Goal: Task Accomplishment & Management: Manage account settings

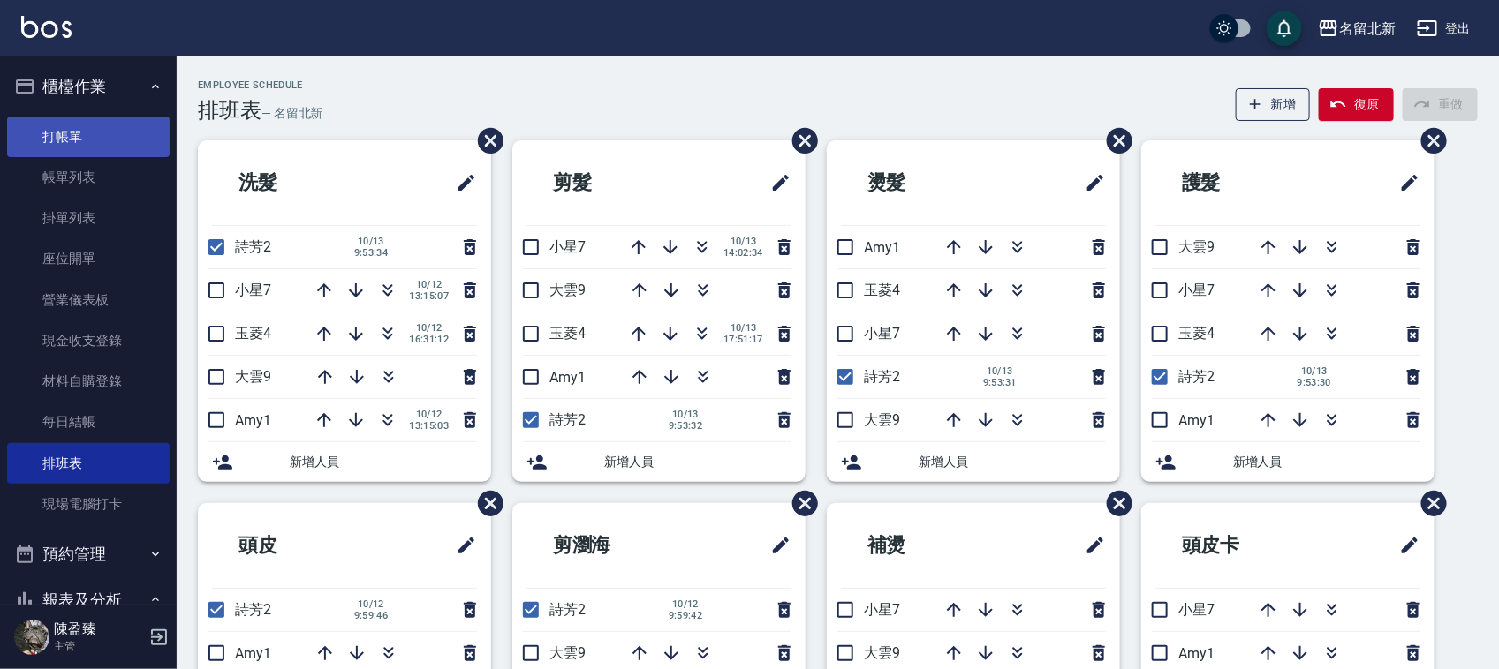
click at [75, 120] on link "打帳單" at bounding box center [88, 137] width 162 height 41
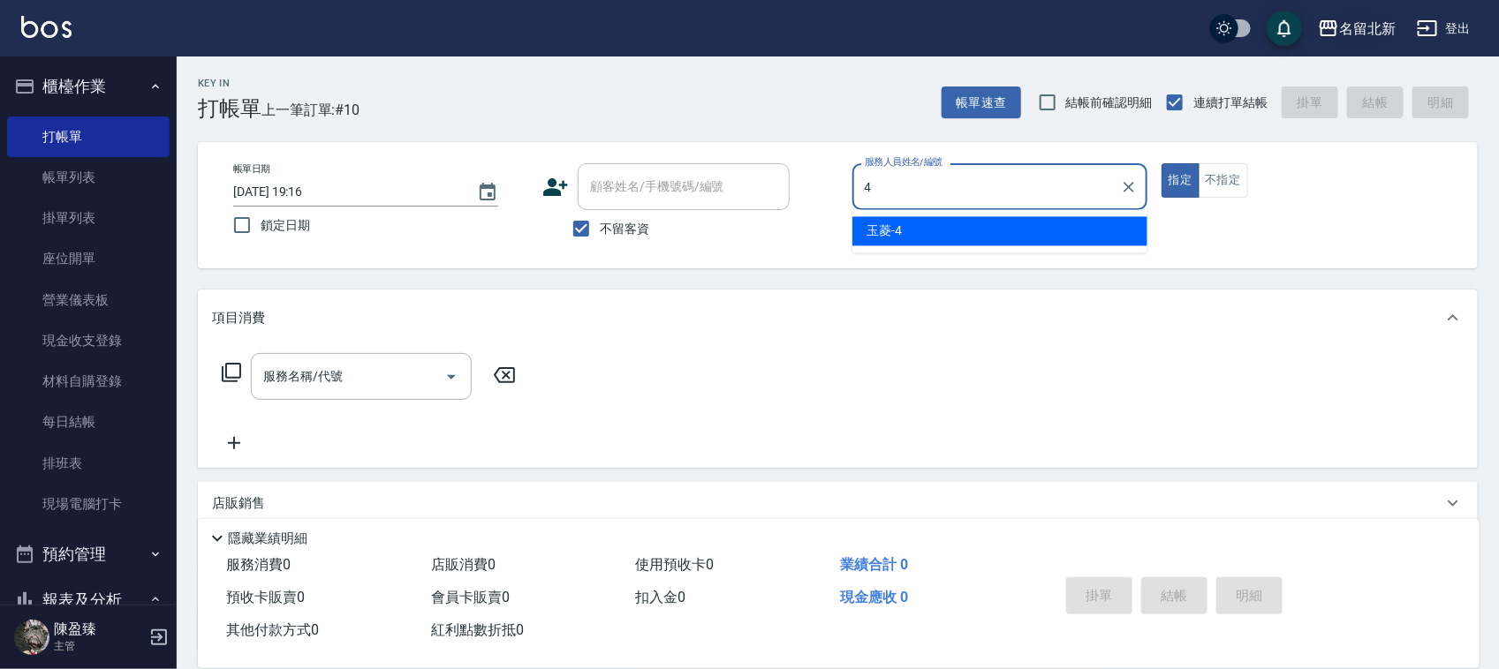
type input "玉菱-4"
type button "true"
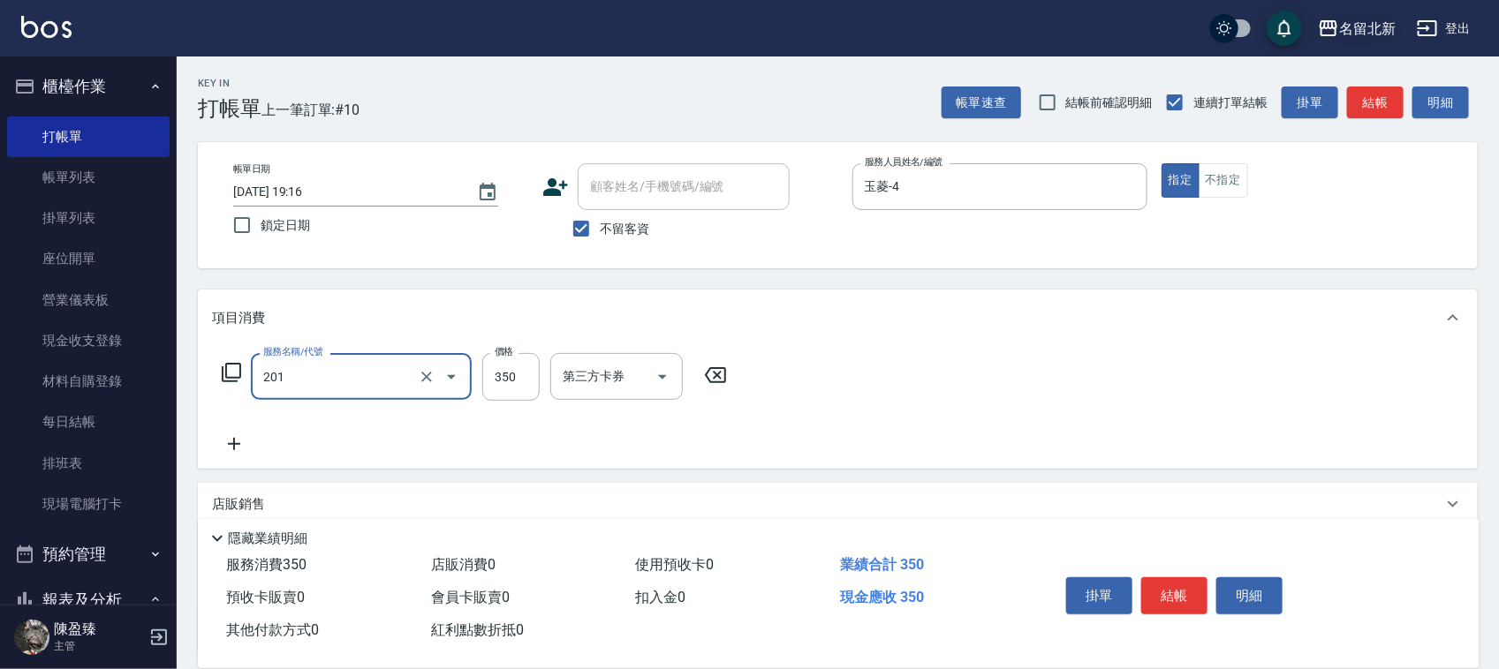
type input "一般洗髮(201)"
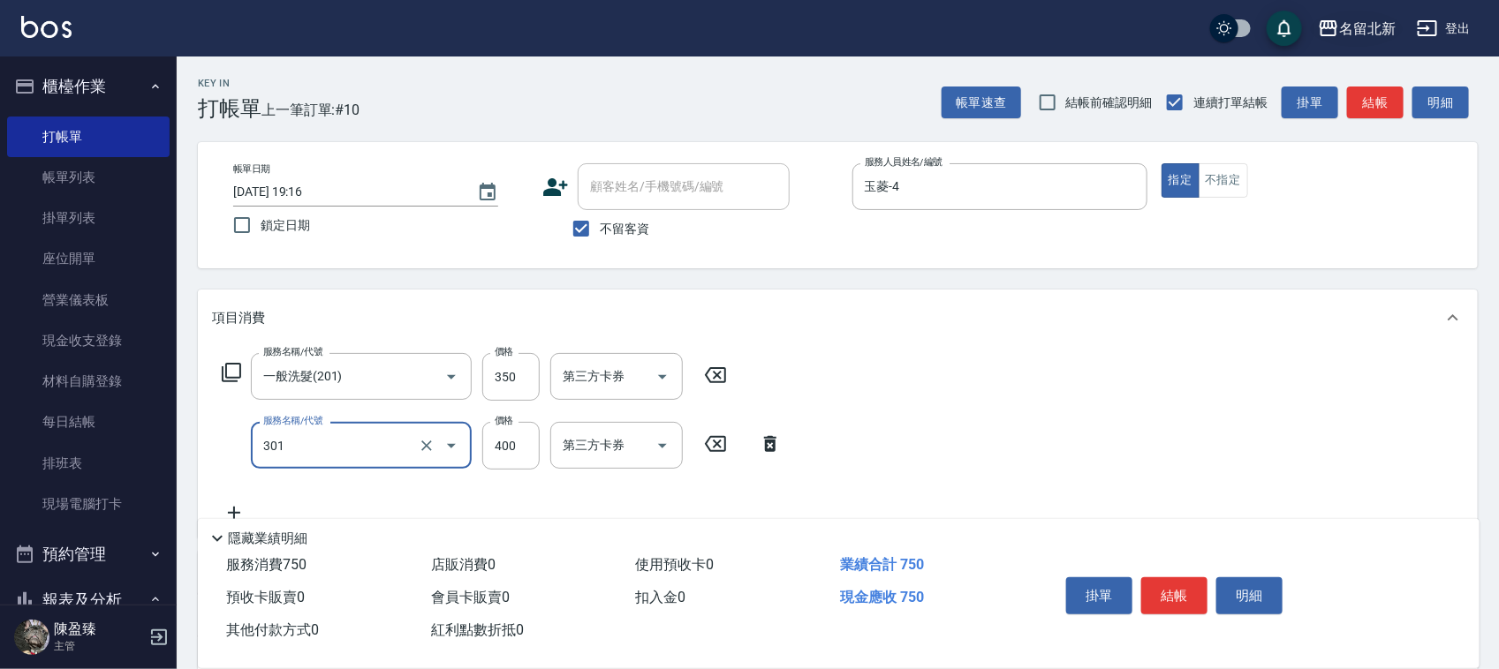
type input "造型剪髮(301)"
type input "388"
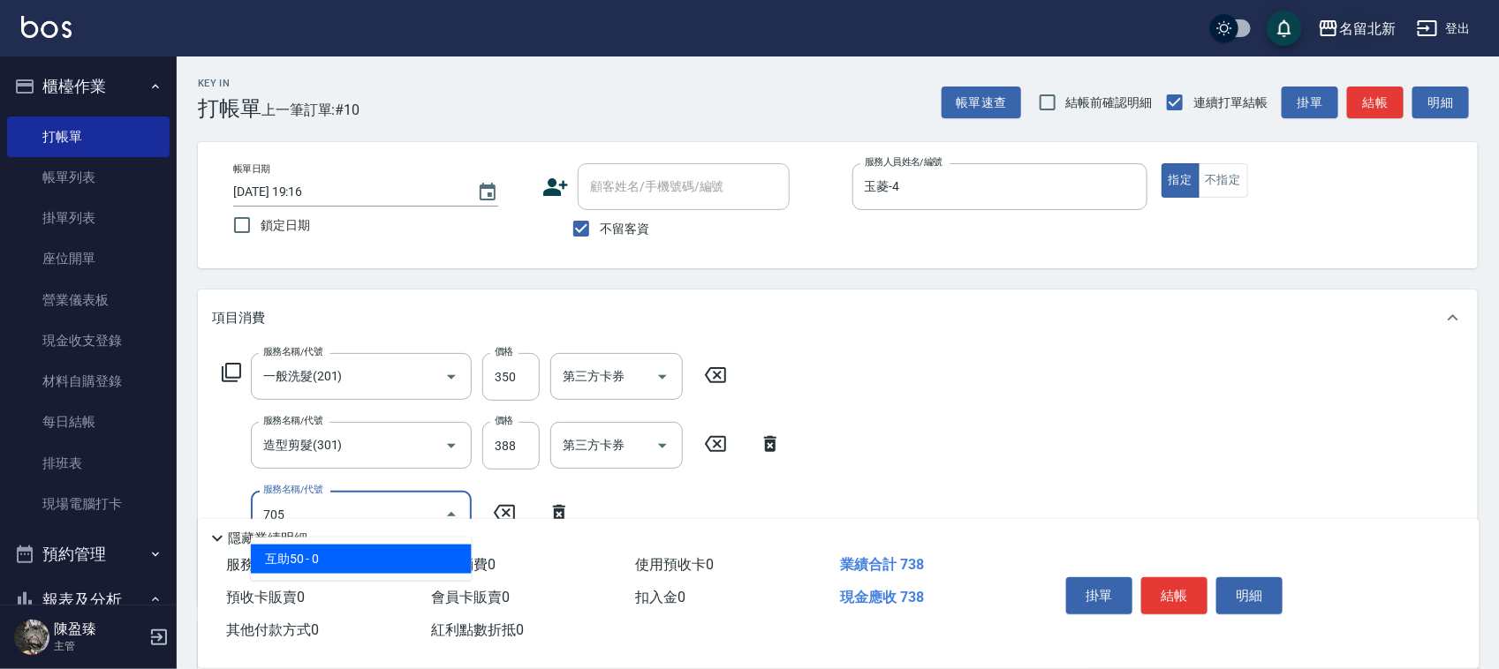
type input "互助50(705)"
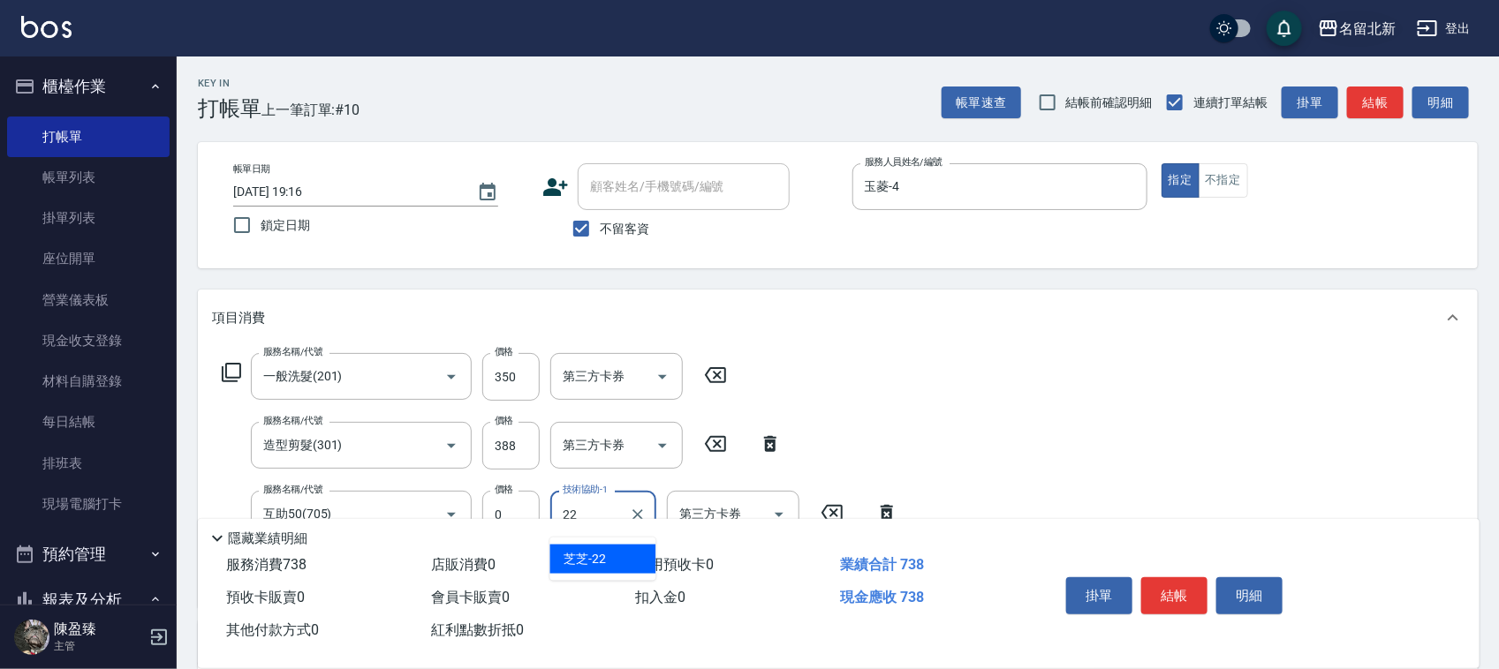
type input "芝芝-22"
click at [1185, 578] on button "結帳" at bounding box center [1174, 596] width 66 height 37
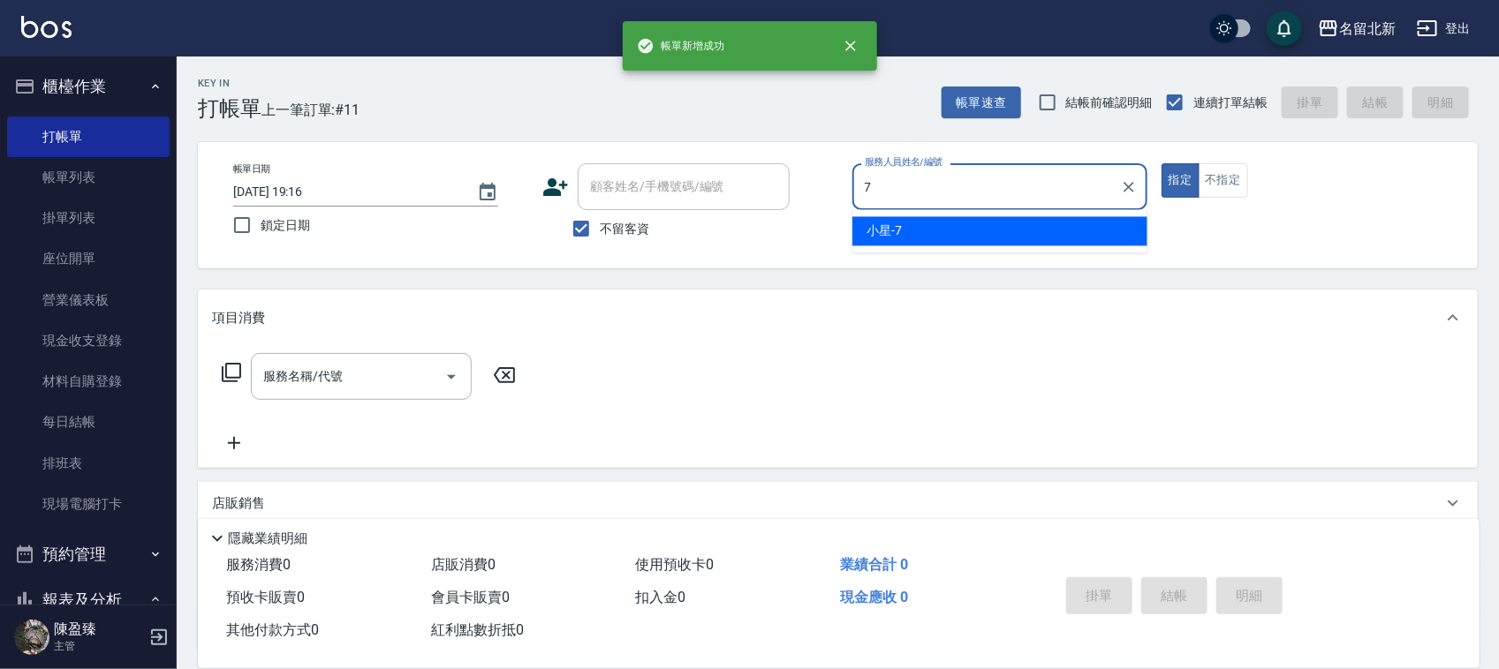
type input "小星-7"
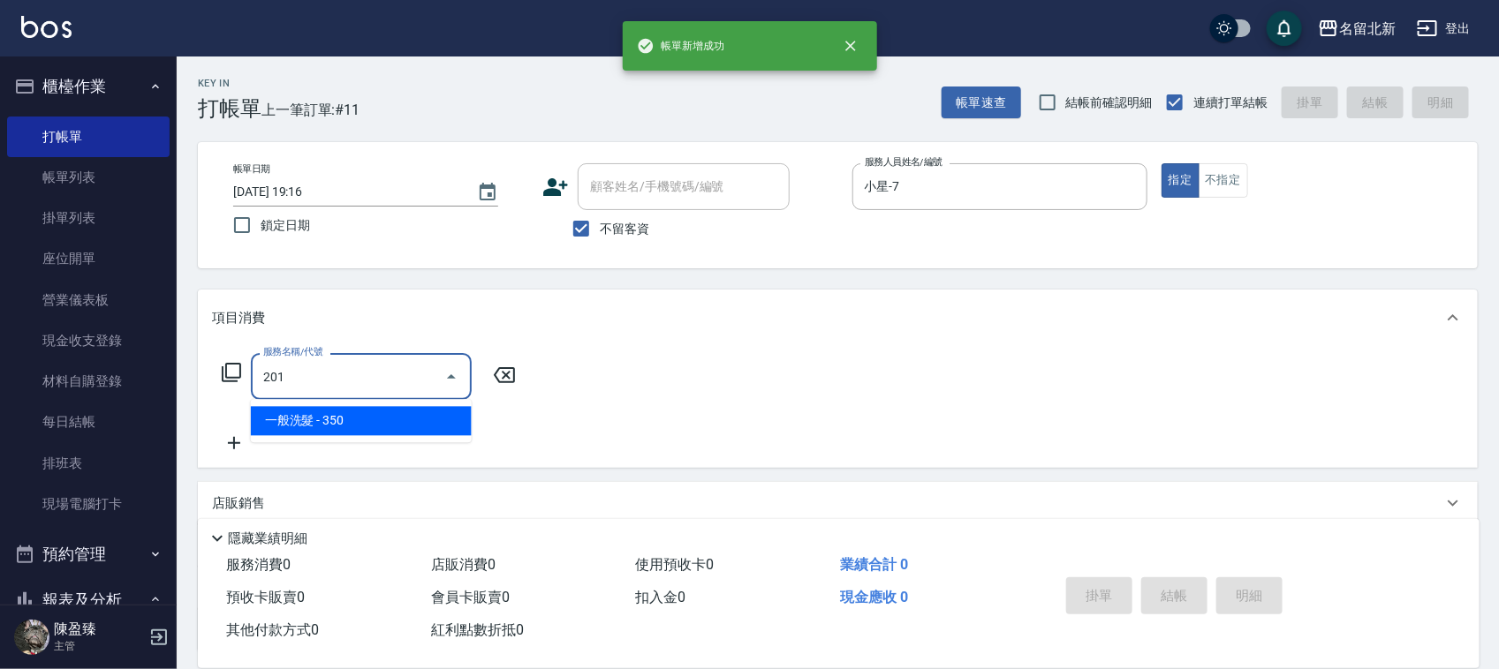
type input "一般洗髮(201)"
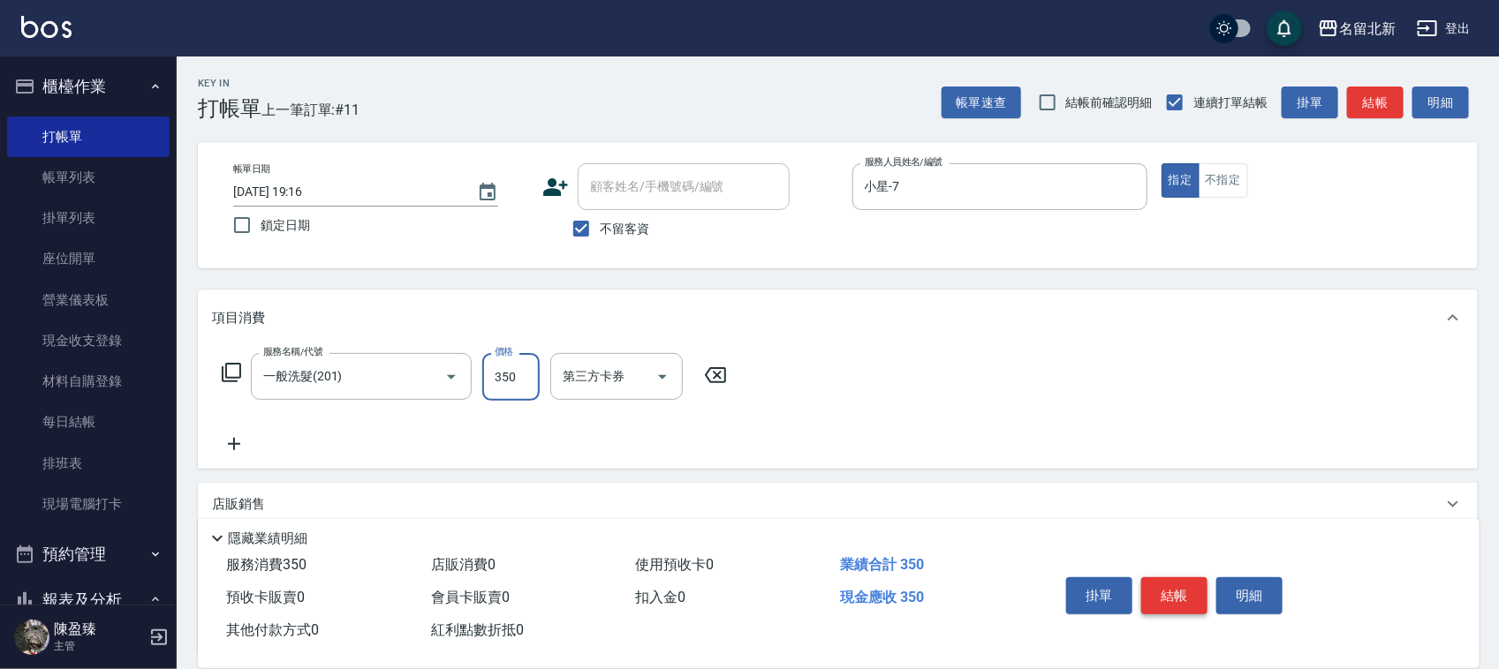
click at [1185, 578] on button "結帳" at bounding box center [1174, 596] width 66 height 37
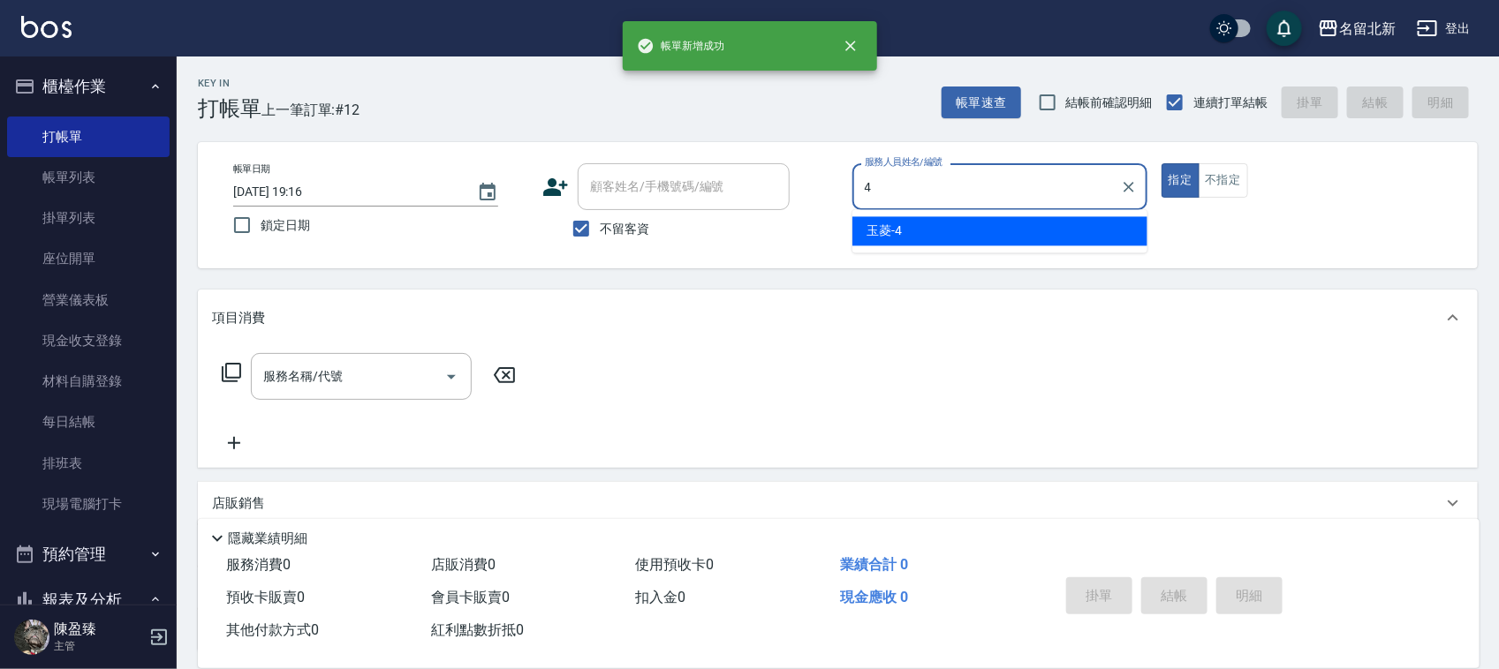
type input "玉菱-4"
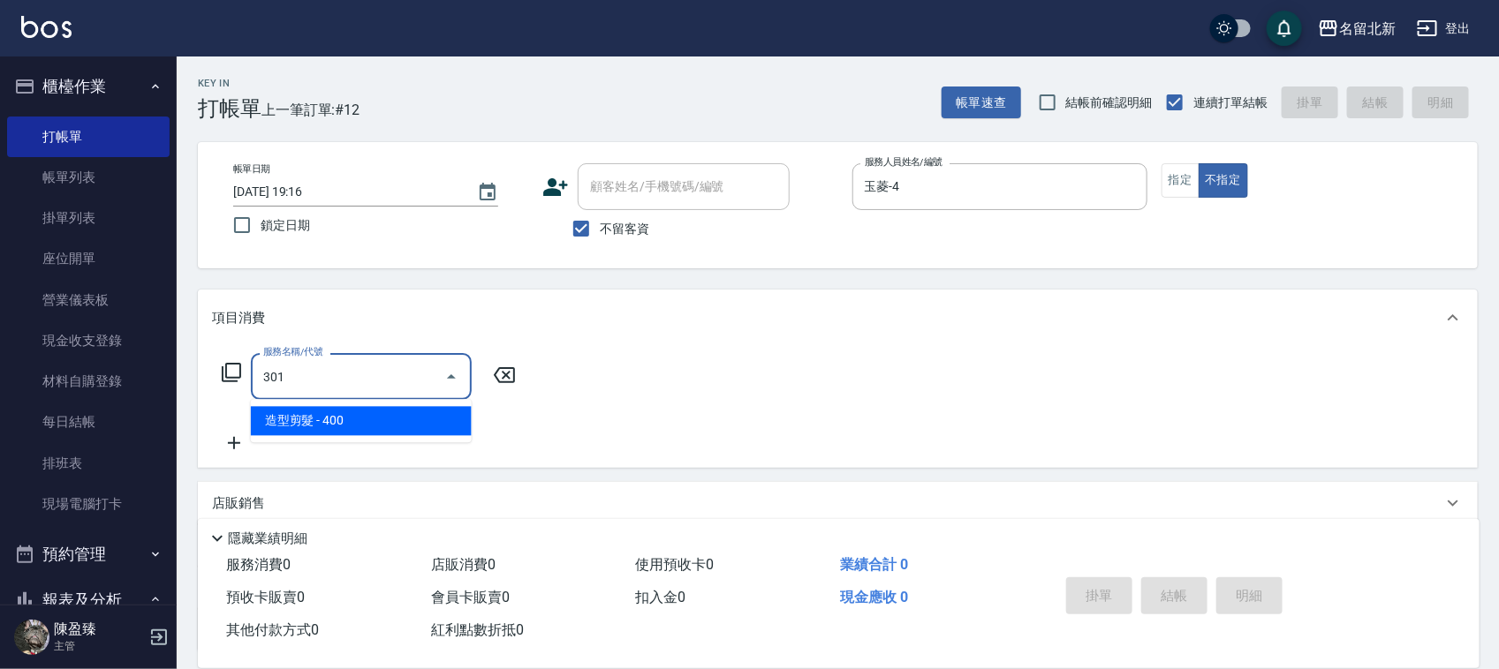
type input "造型剪髮(301)"
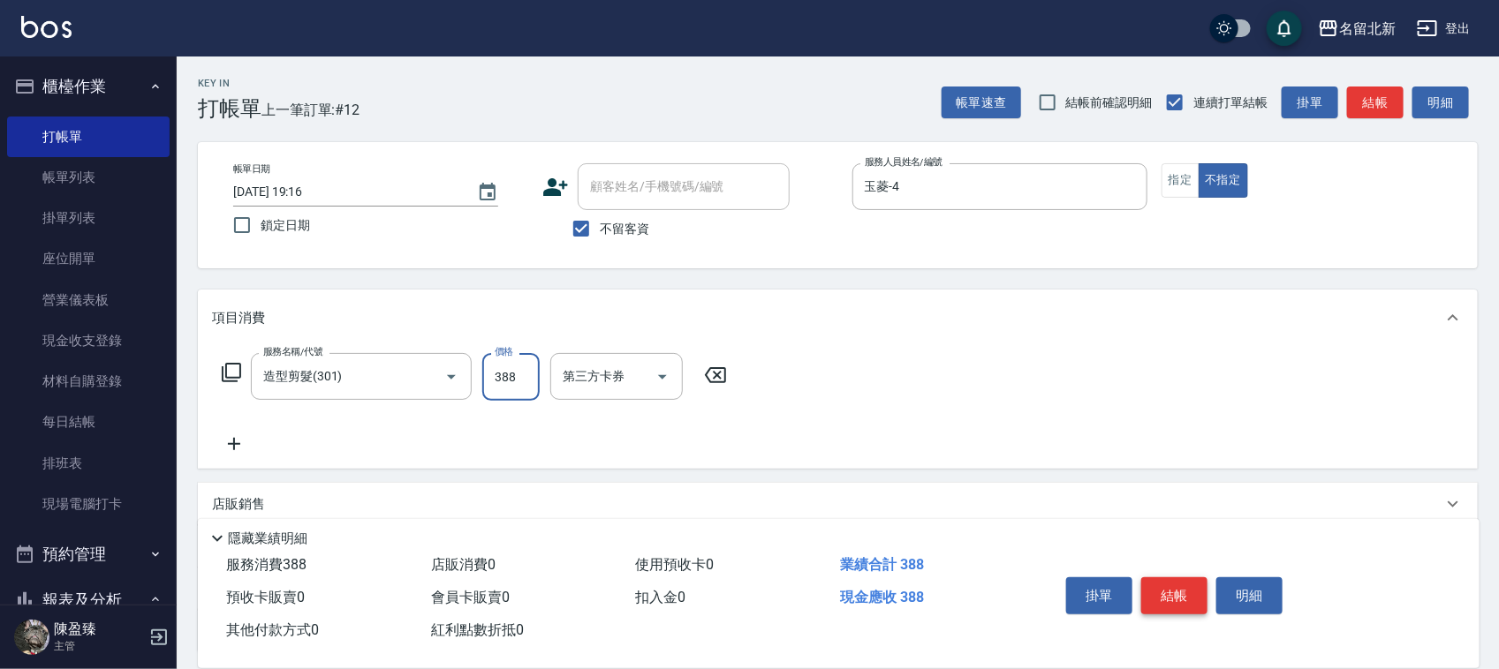
type input "388"
click at [1185, 578] on button "結帳" at bounding box center [1174, 596] width 66 height 37
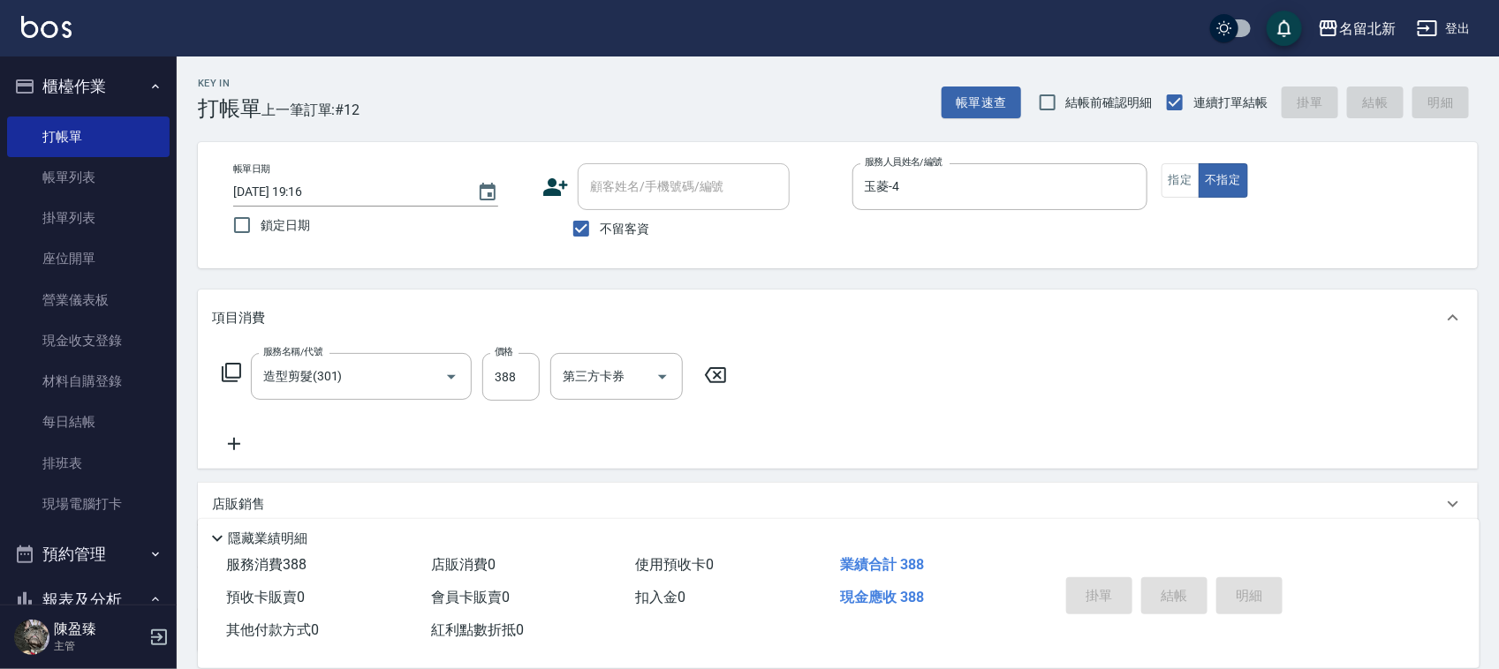
type input "[DATE] 19:17"
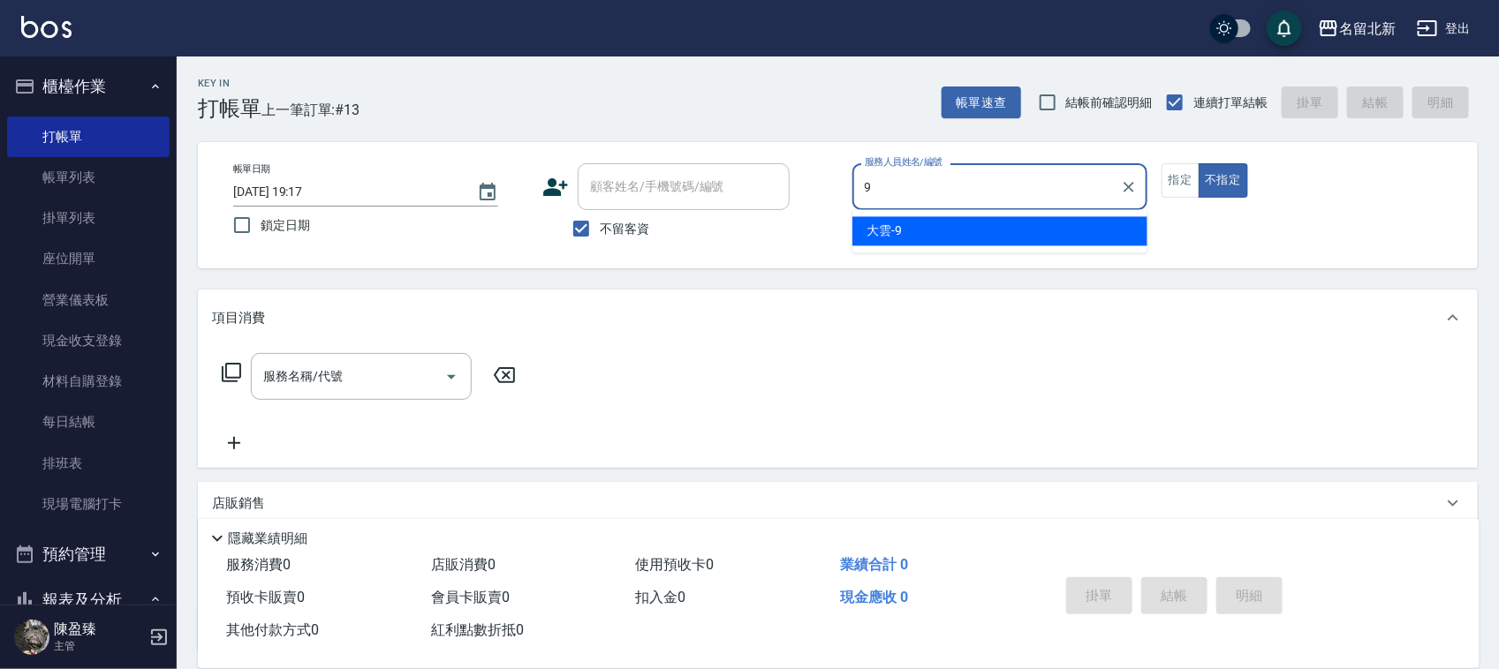
type input "大雲-9"
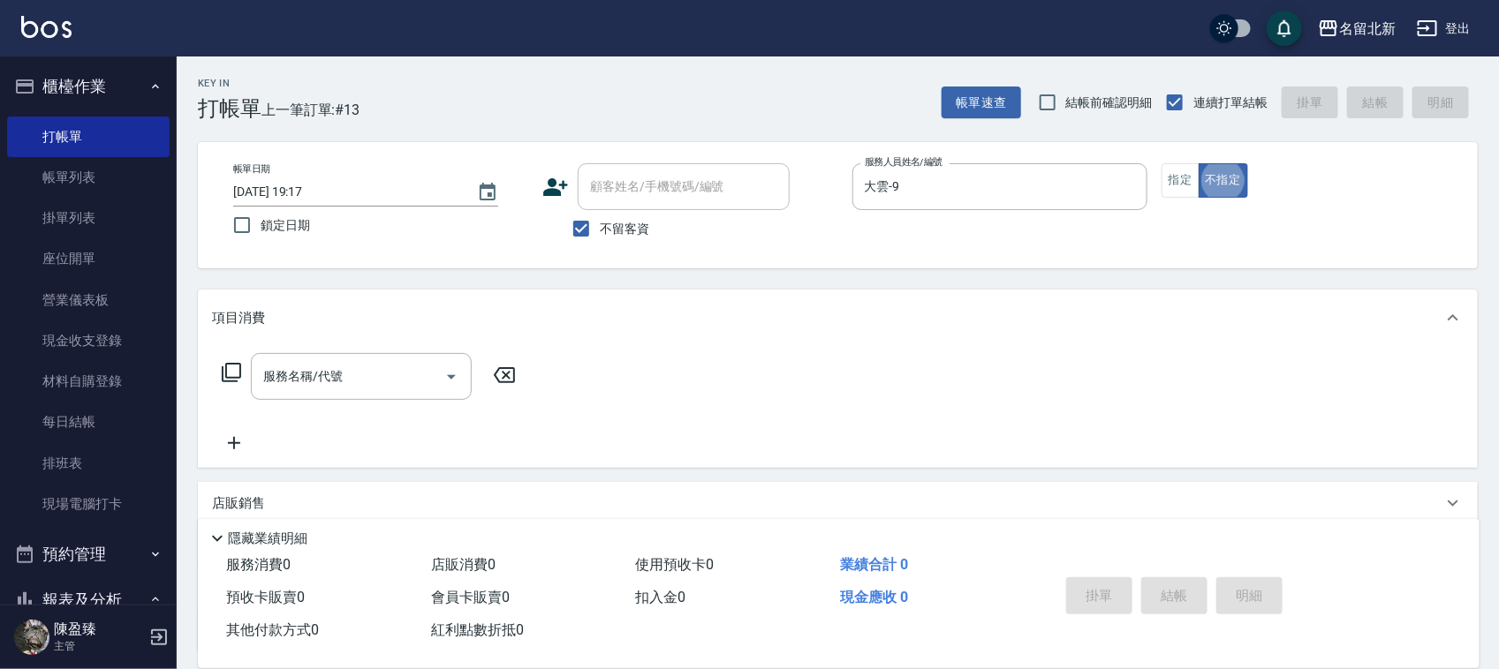
type button "false"
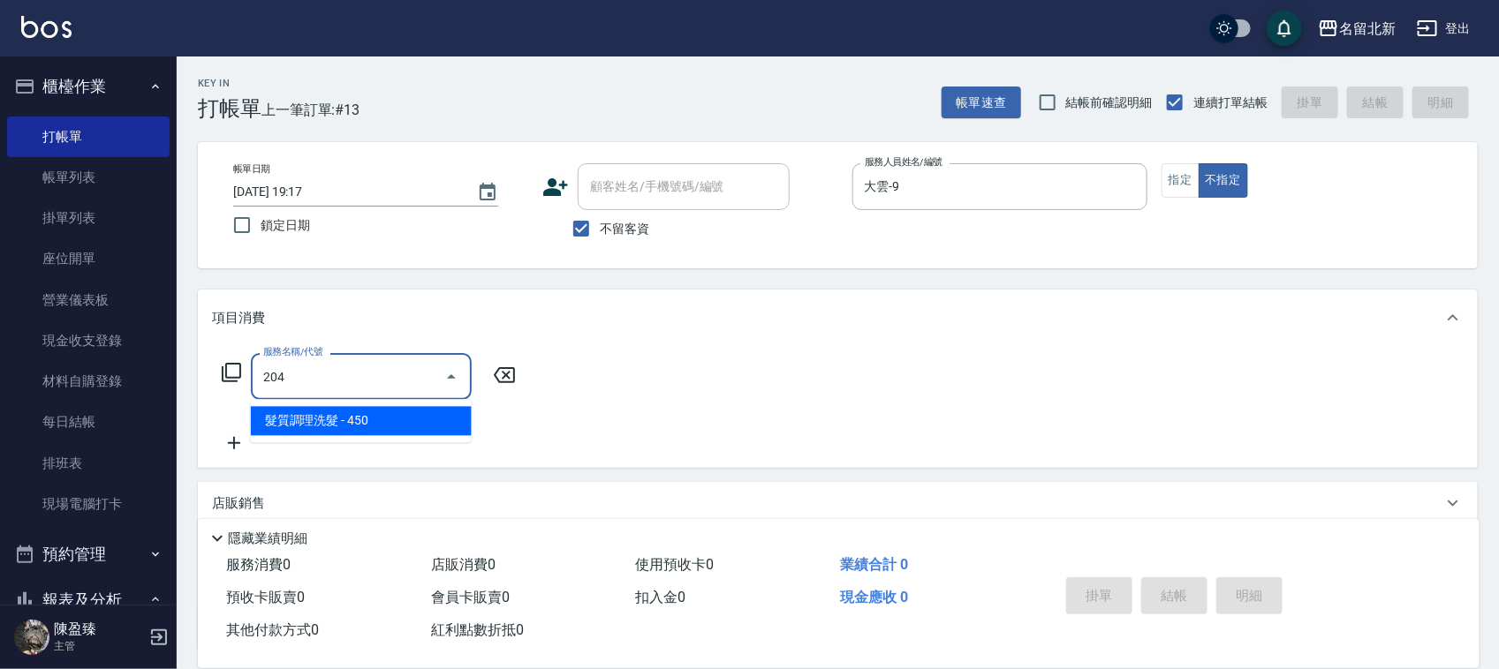
type input "髮質調理洗髮(204)"
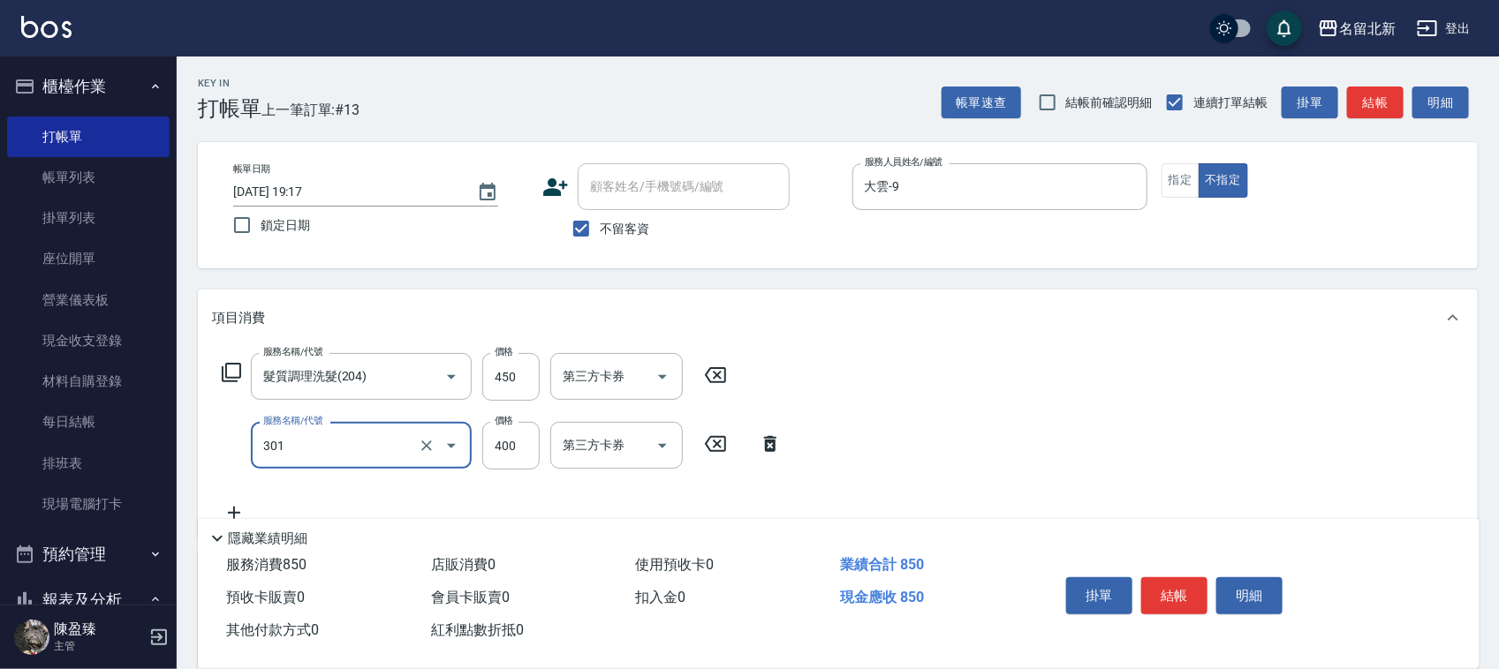
type input "造型剪髮(301)"
type input "388"
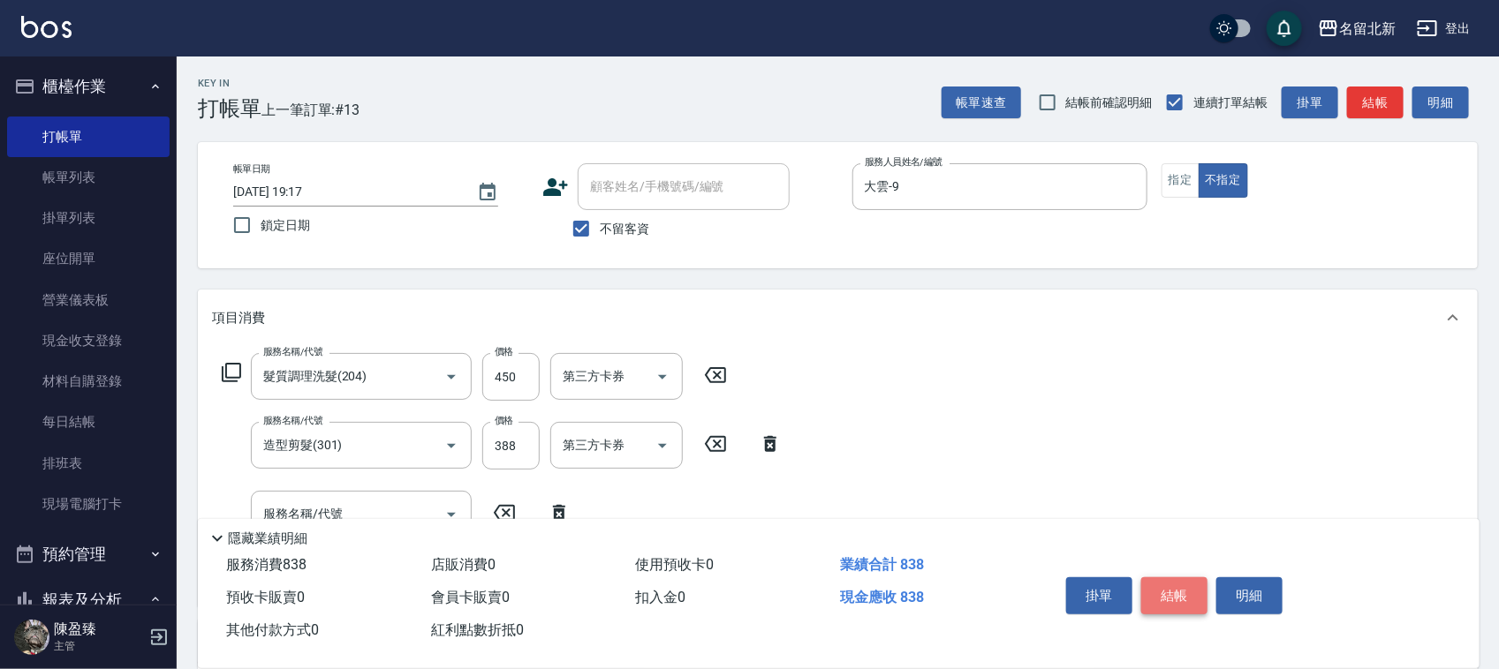
click at [1185, 578] on button "結帳" at bounding box center [1174, 596] width 66 height 37
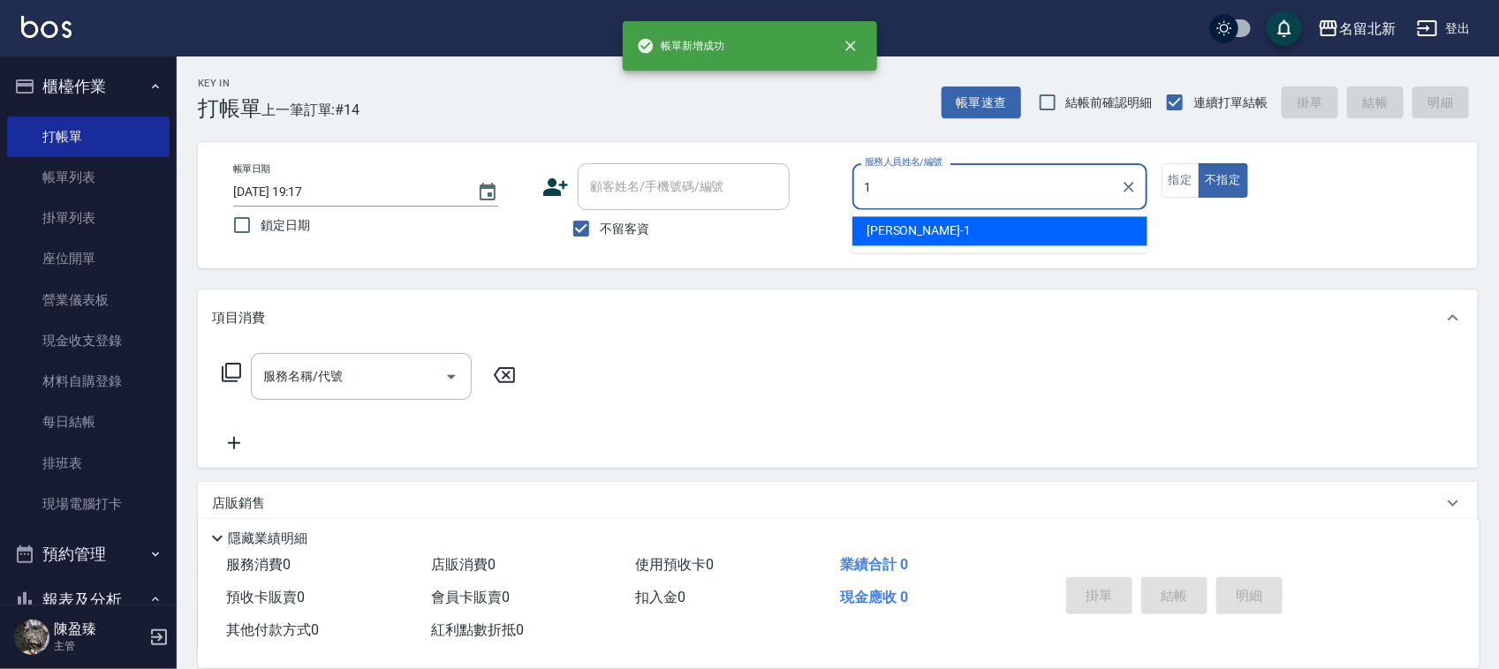
type input "[PERSON_NAME]-1"
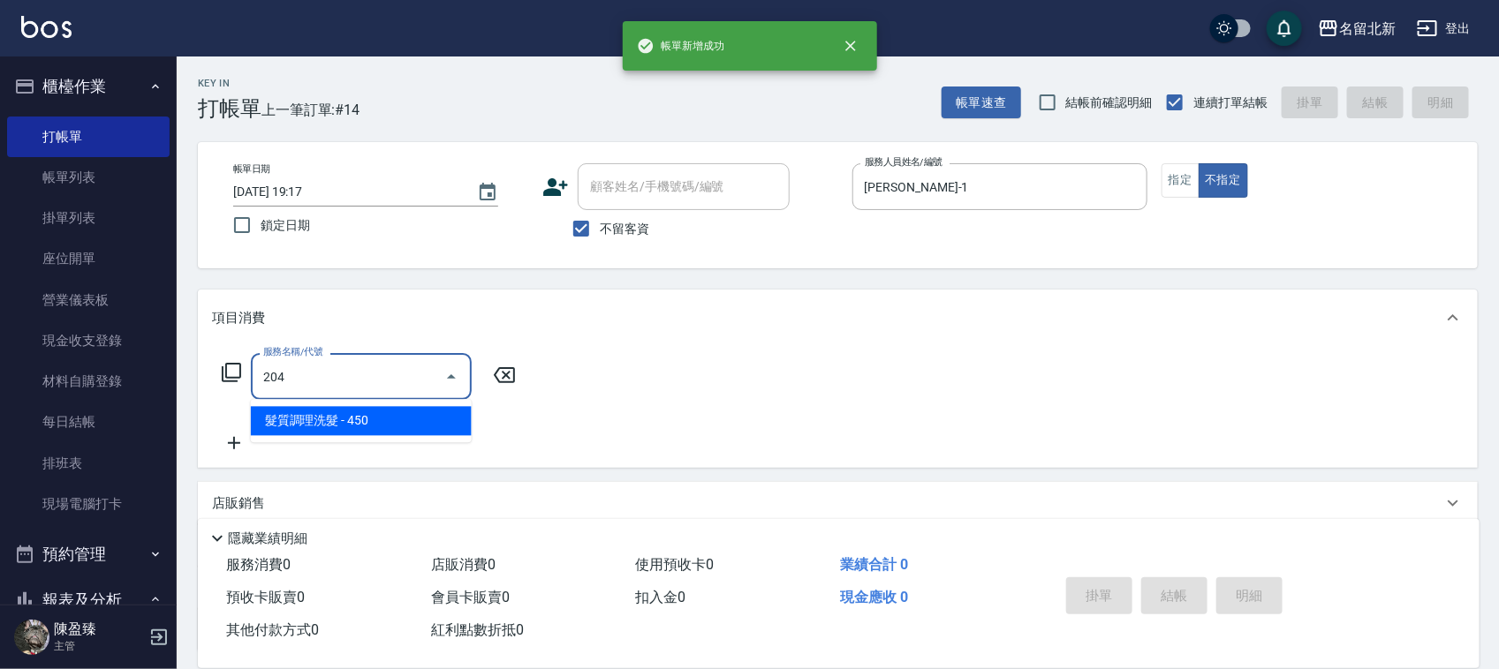
type input "髮質調理洗髮(204)"
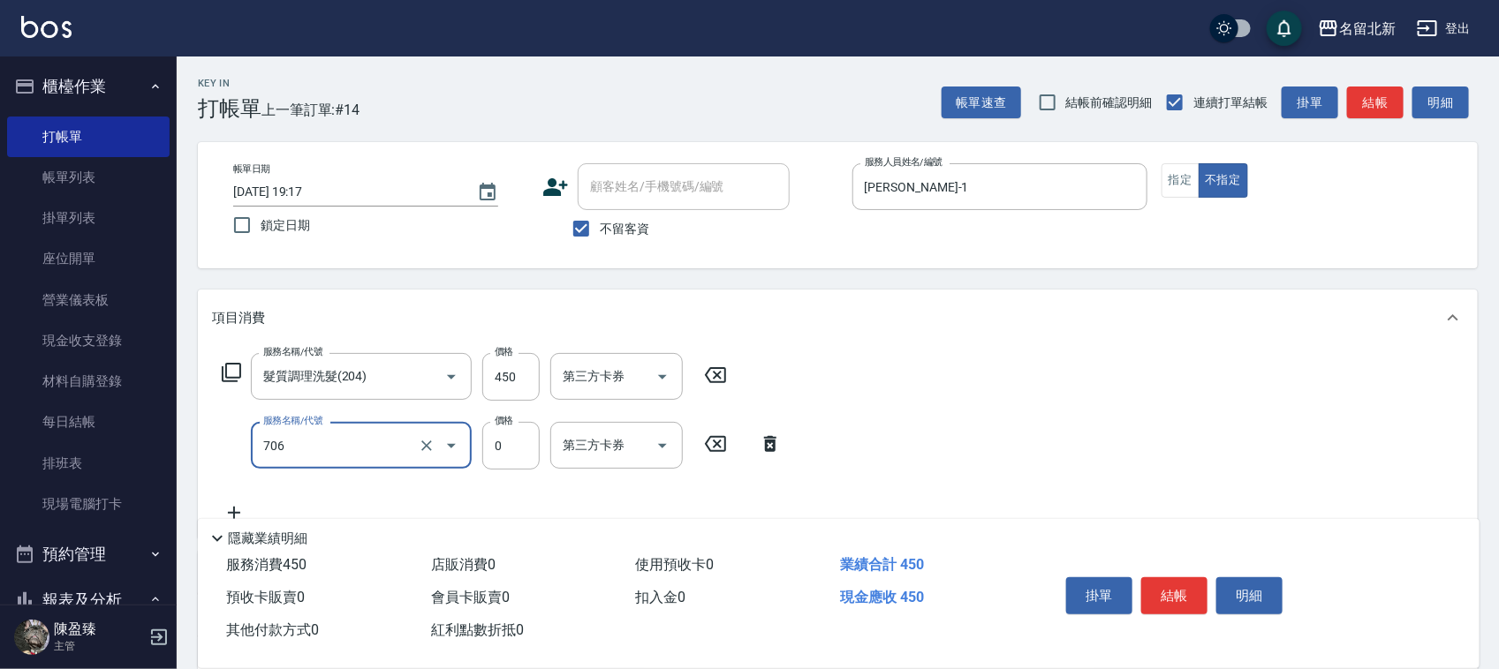
type input "互助60(706)"
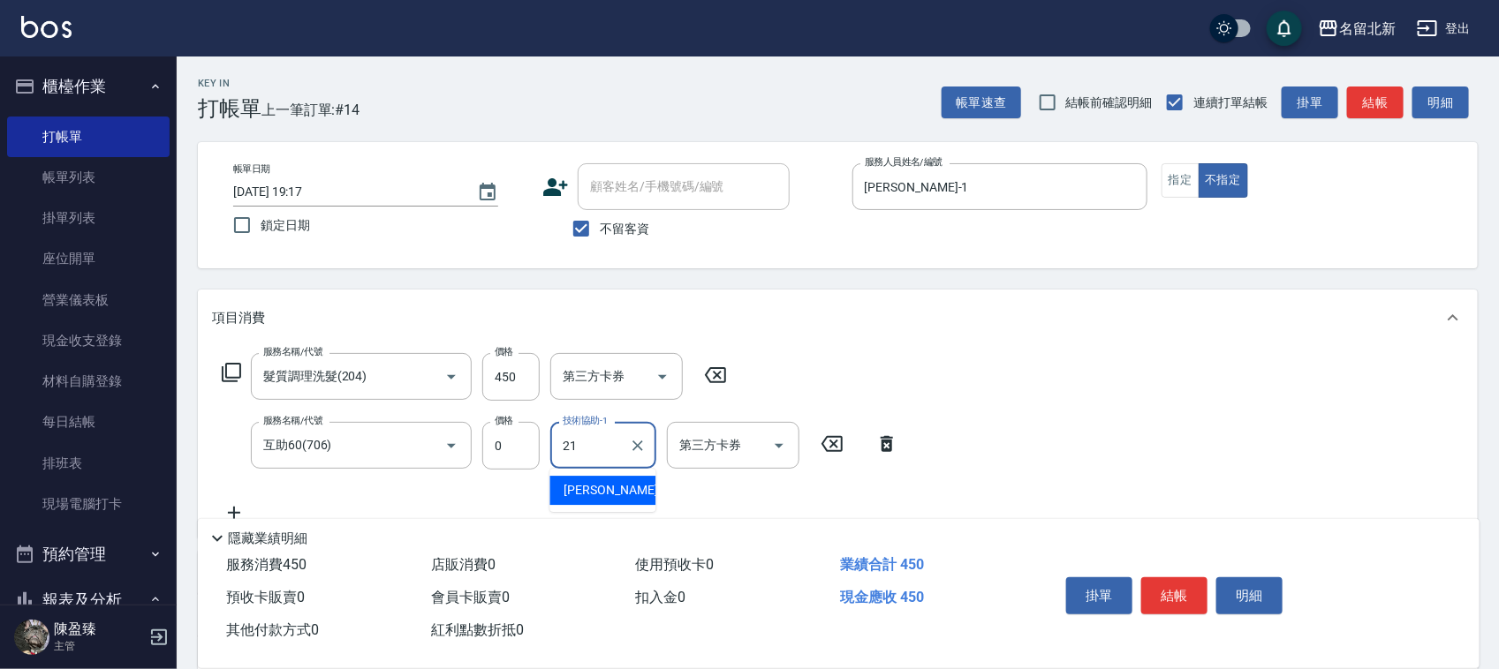
type input "[PERSON_NAME]-21"
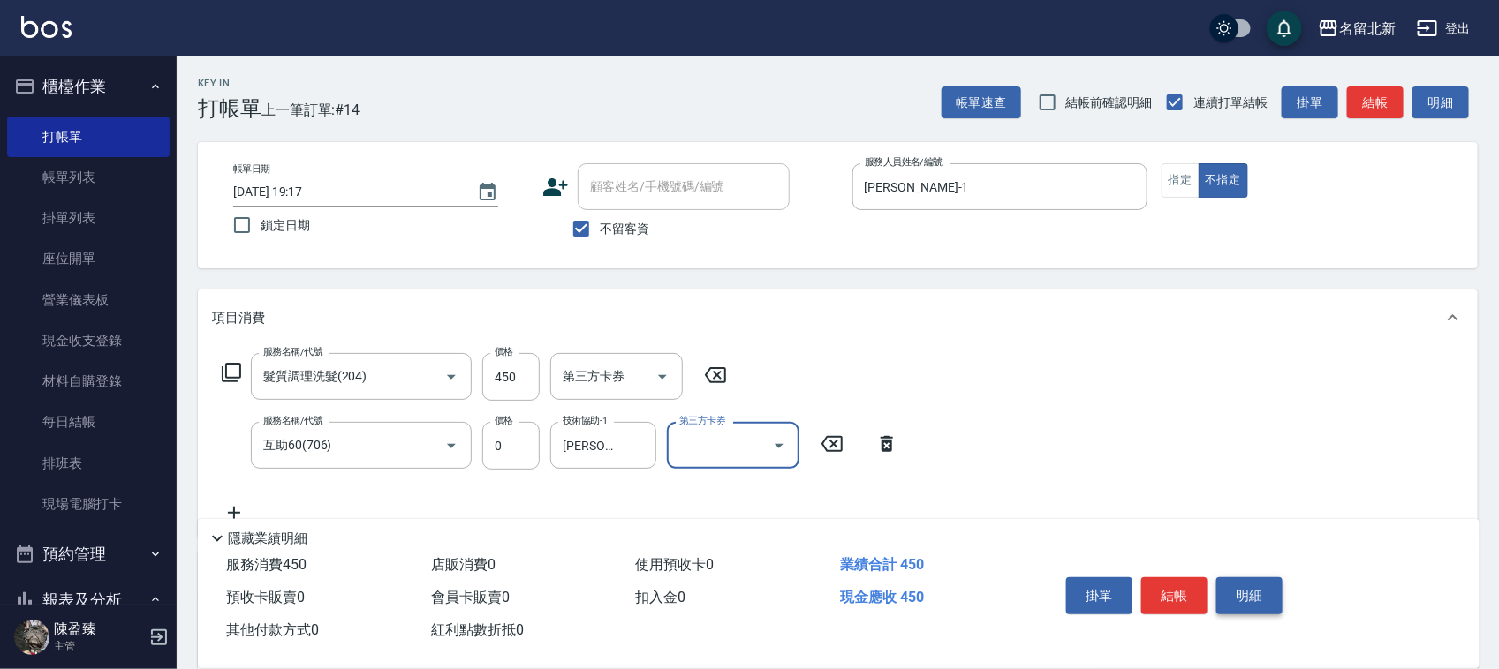
click at [1228, 587] on div "掛單 結帳 明細" at bounding box center [1174, 598] width 230 height 56
click at [1141, 578] on button "結帳" at bounding box center [1174, 596] width 66 height 37
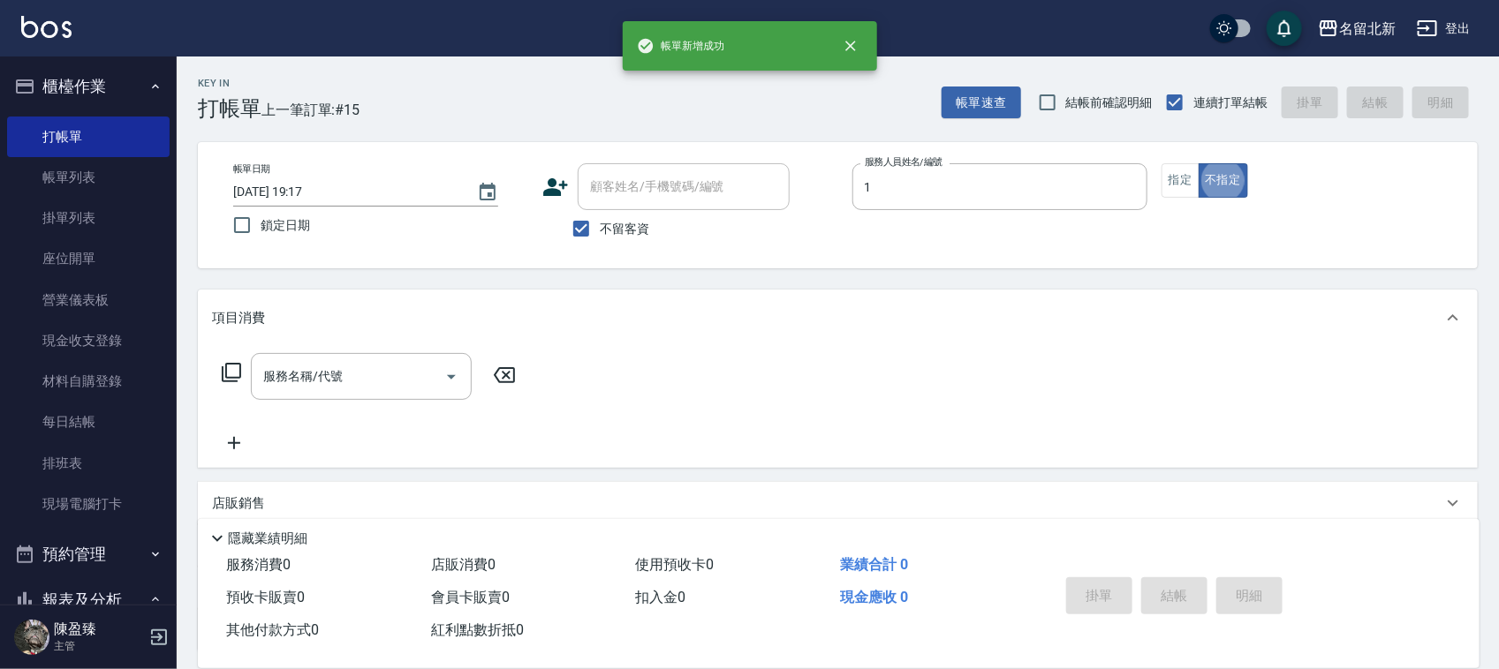
type input "[PERSON_NAME]-1"
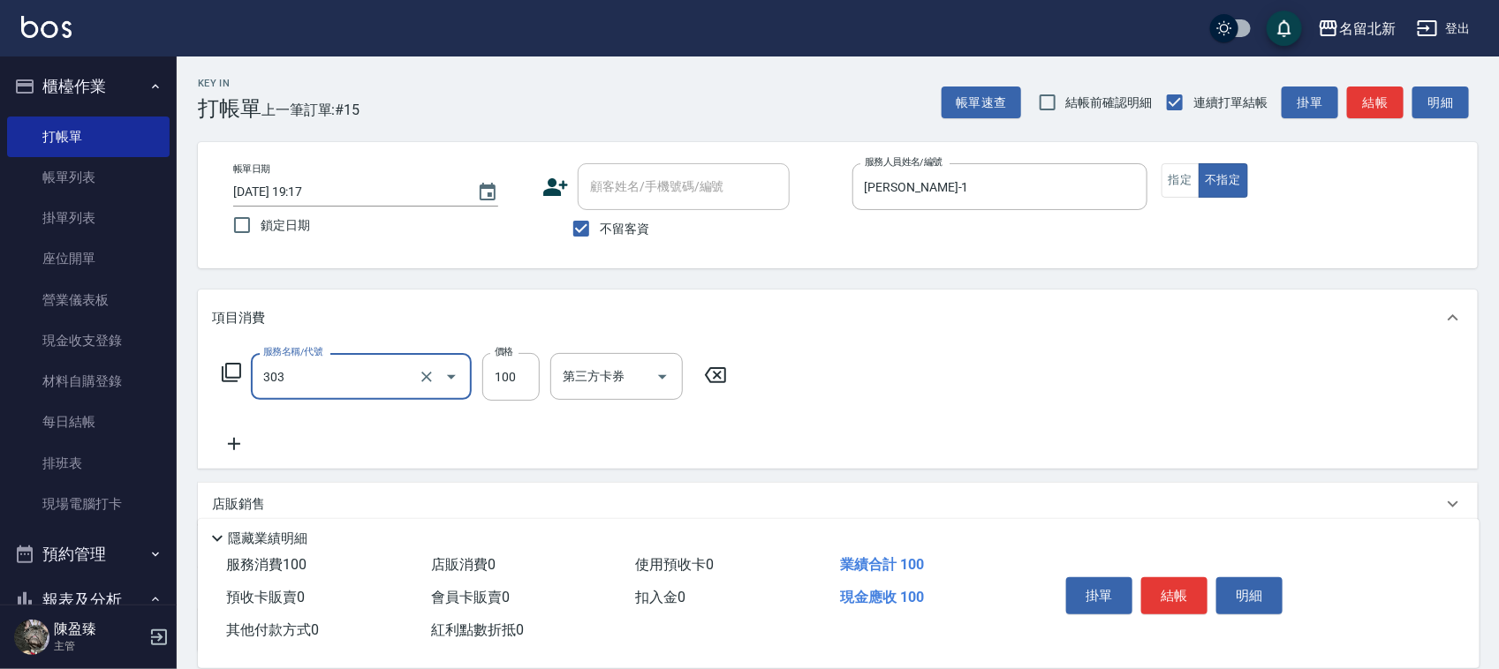
type input "剪瀏海(303)"
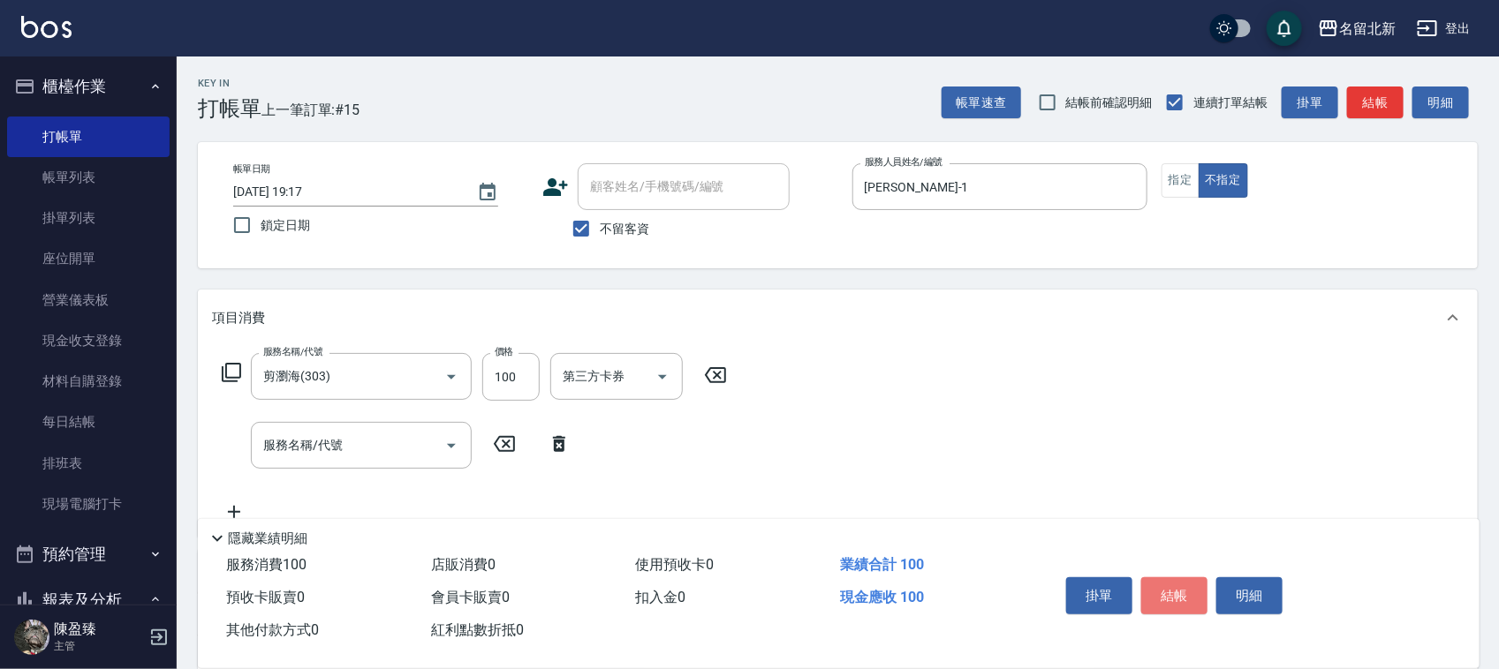
click at [1179, 585] on button "結帳" at bounding box center [1174, 596] width 66 height 37
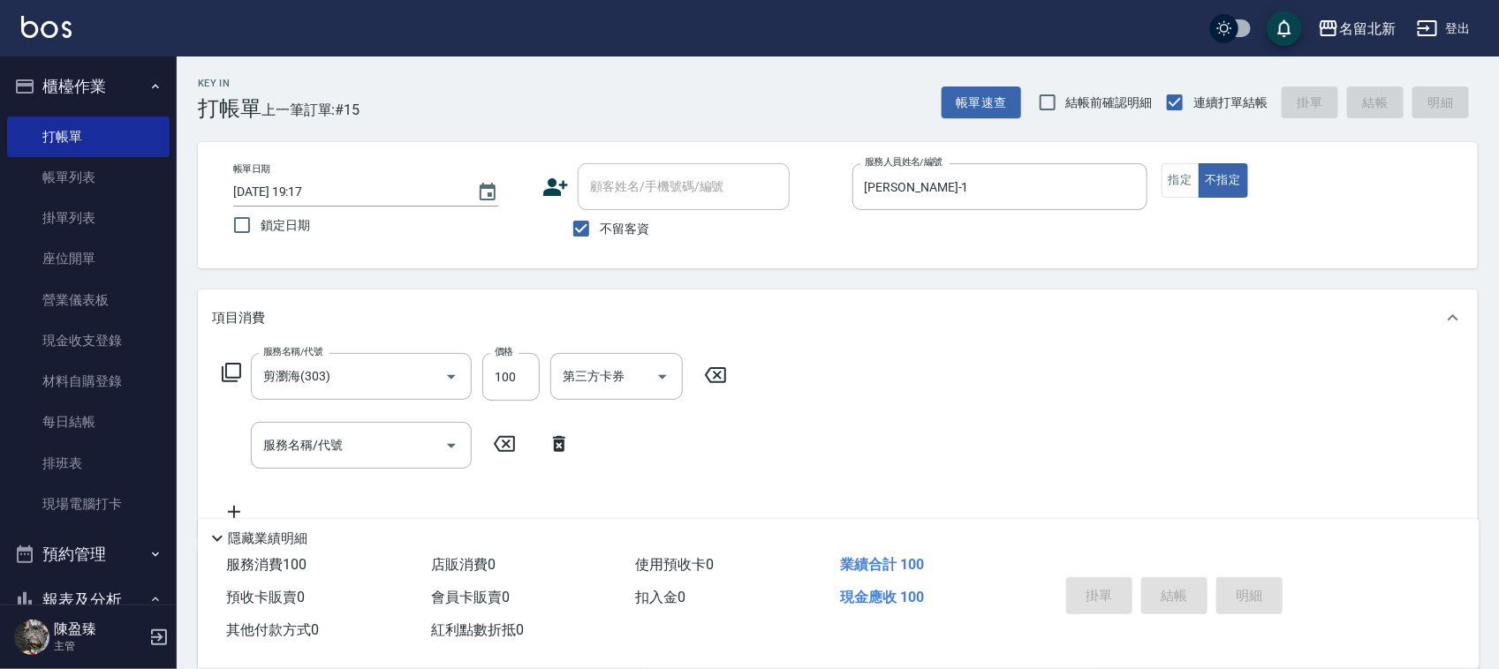
type input "[DATE] 19:18"
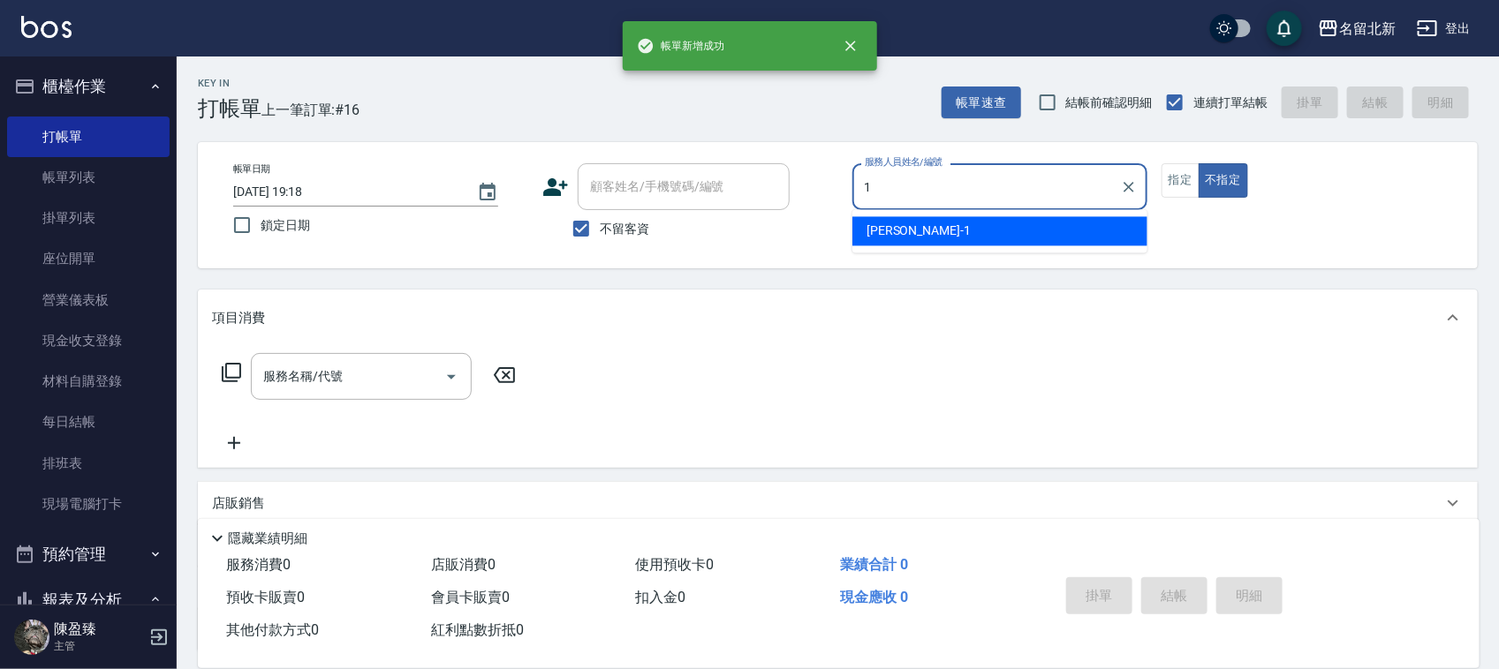
type input "[PERSON_NAME]-1"
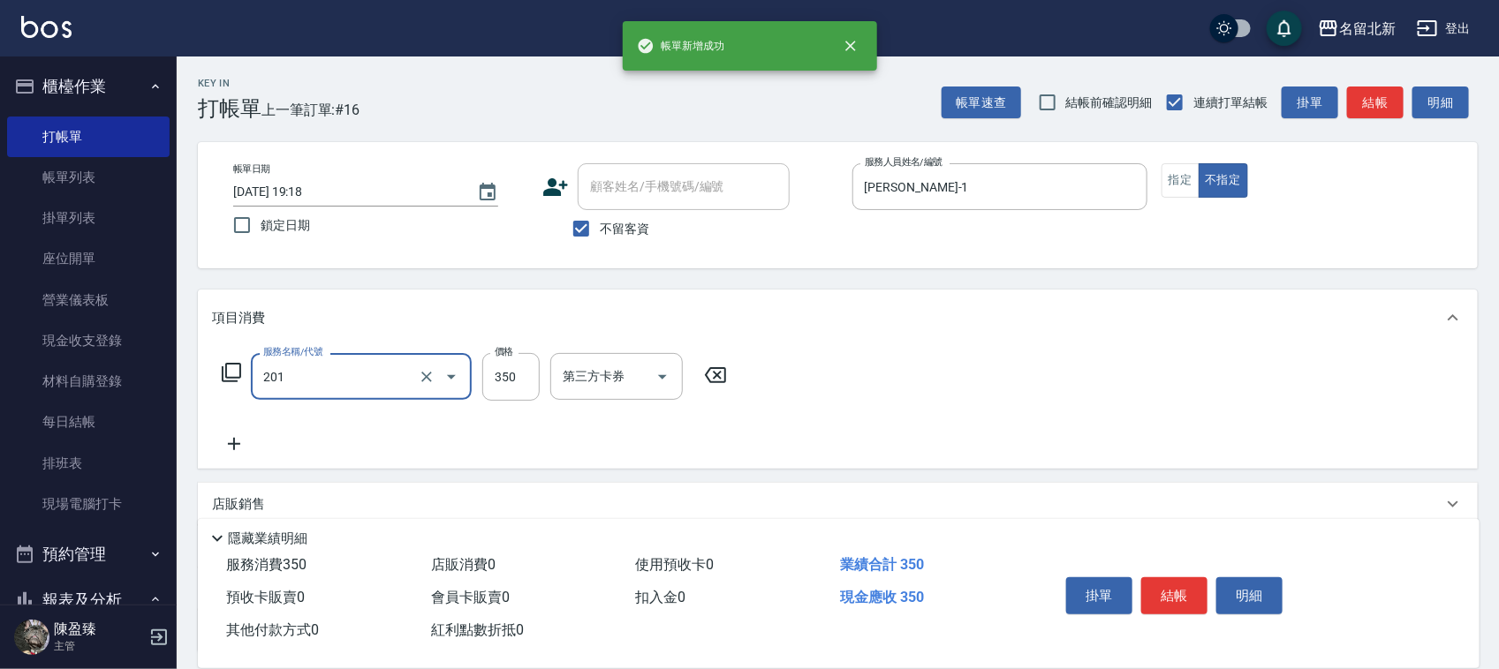
type input "一般洗髮(201)"
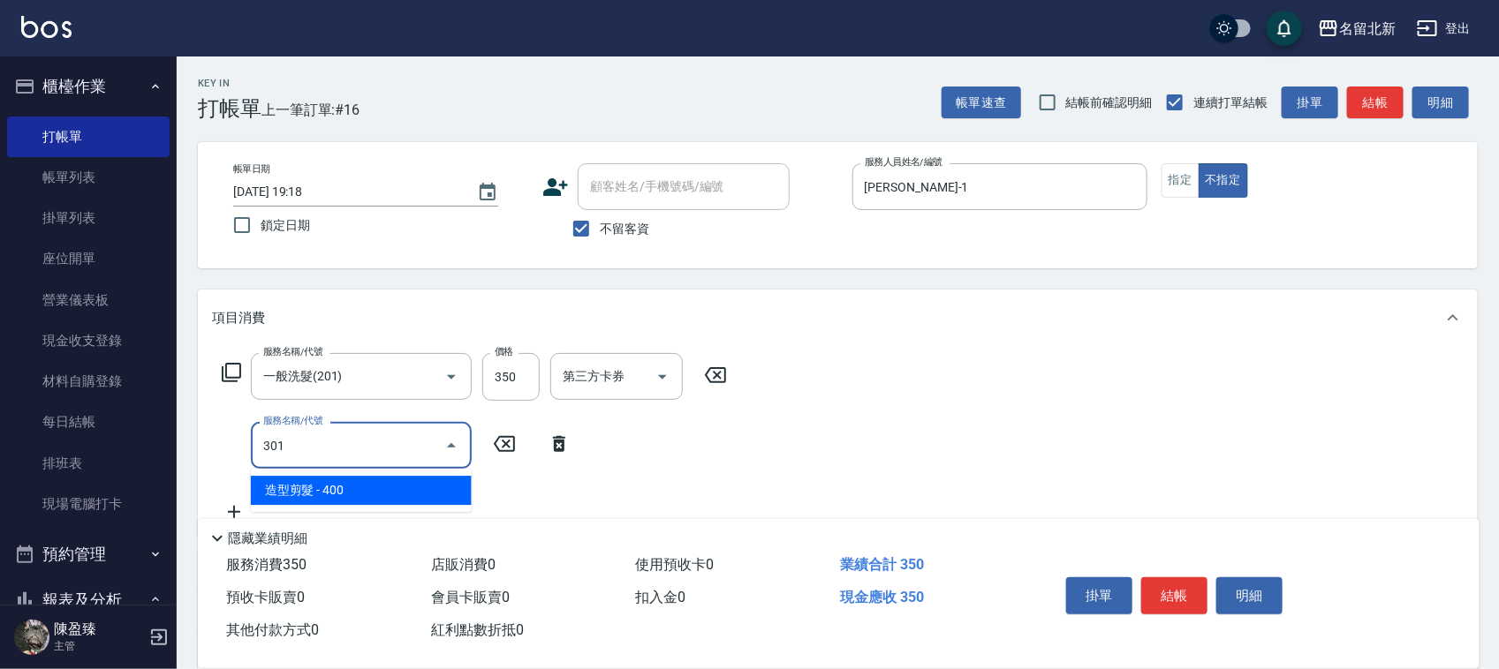
type input "造型剪髮(301)"
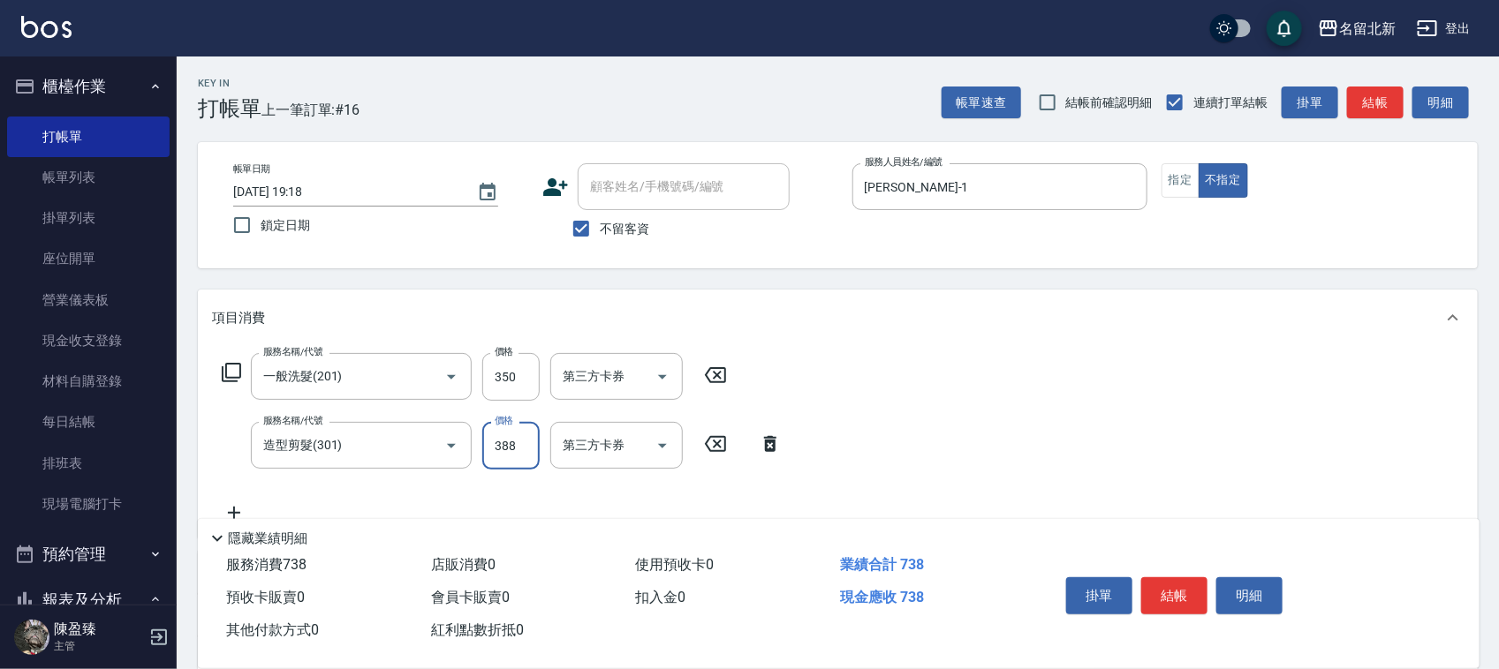
type input "388"
type input "互助50(705)"
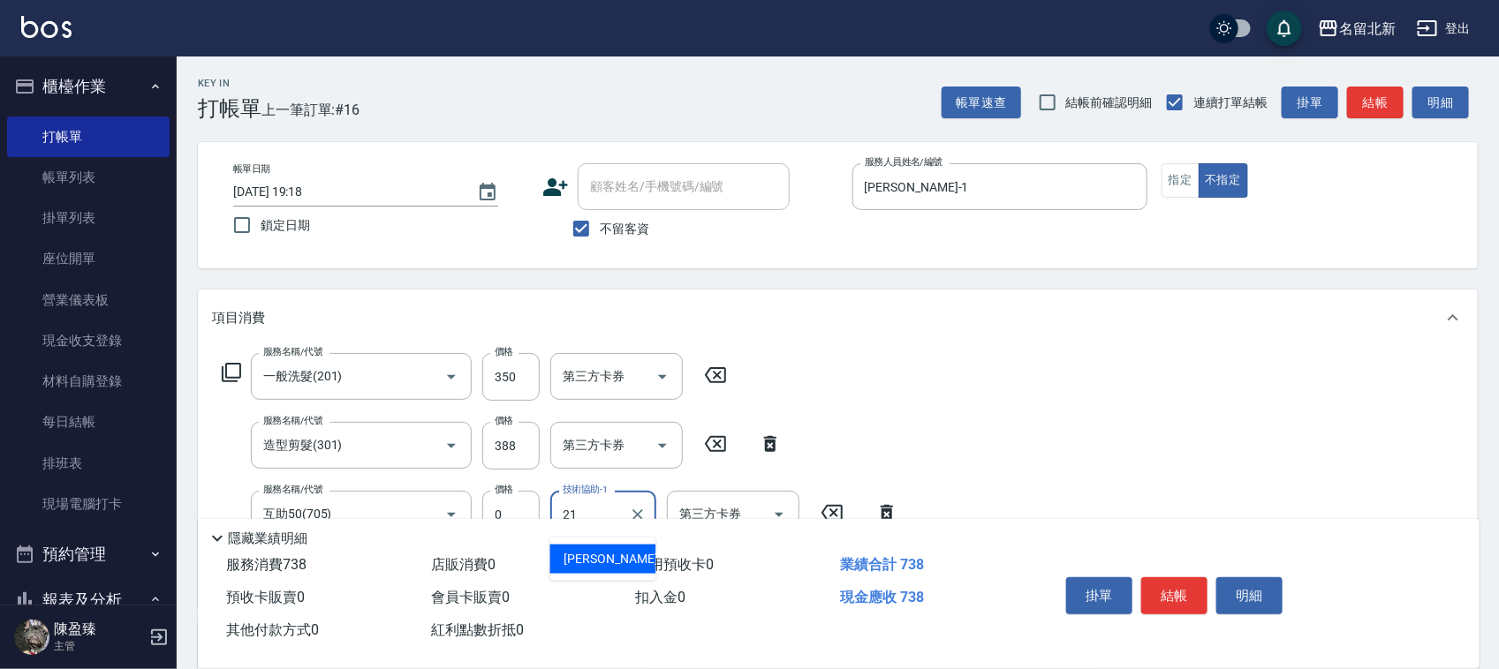
type input "[PERSON_NAME]-21"
click at [1180, 584] on button "結帳" at bounding box center [1174, 596] width 66 height 37
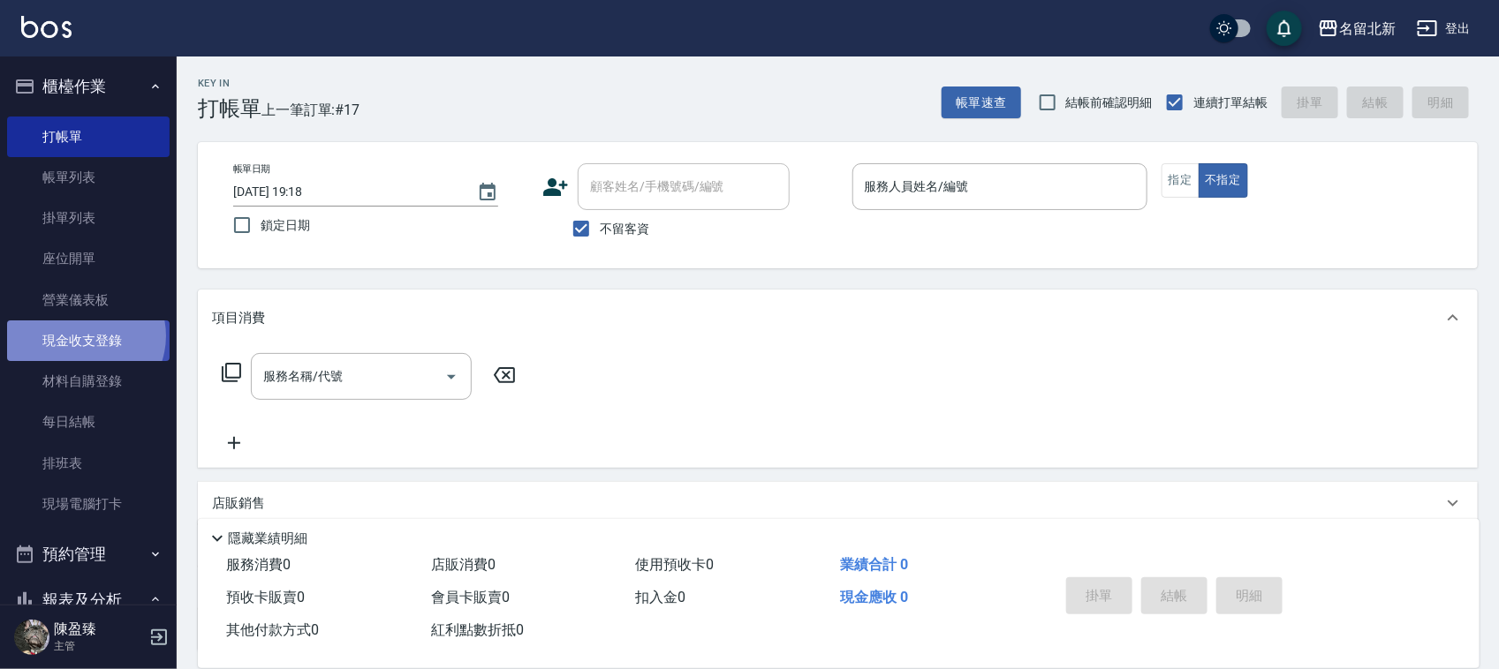
click at [82, 336] on link "現金收支登錄" at bounding box center [88, 341] width 162 height 41
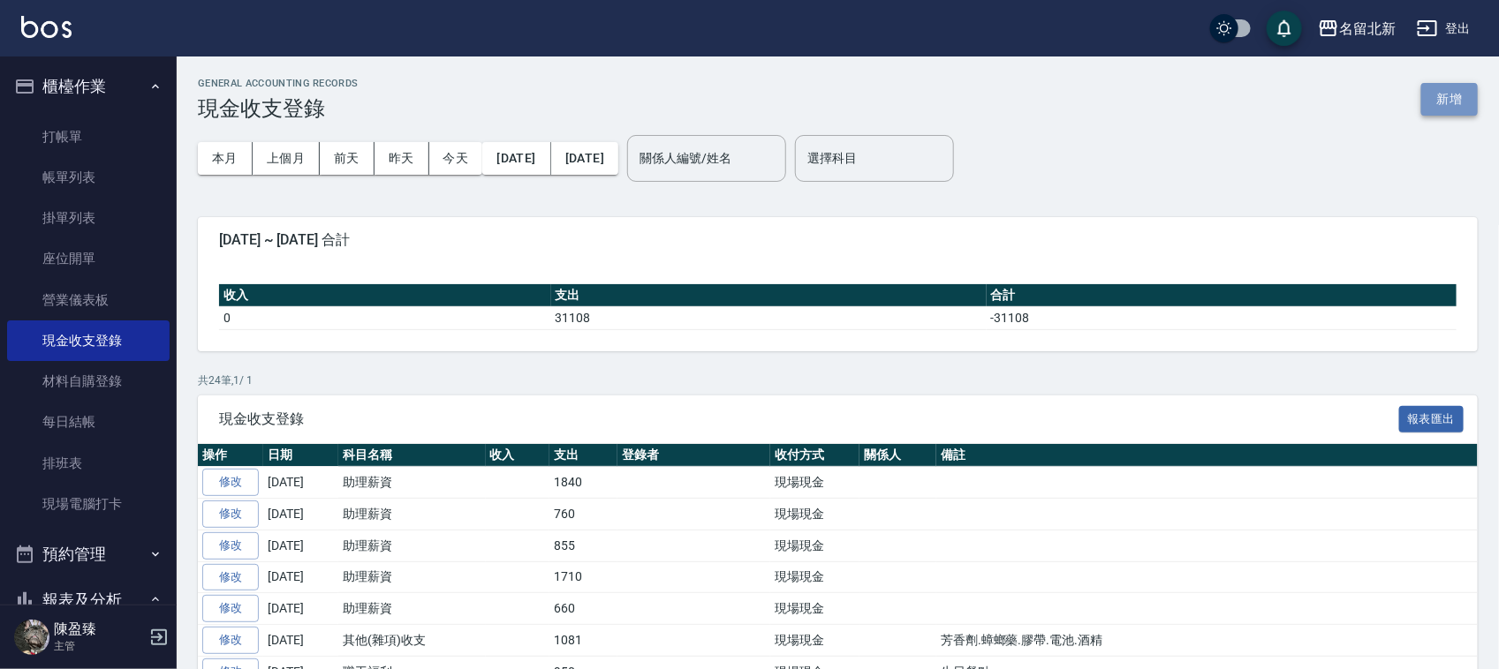
click at [1466, 104] on button "新增" at bounding box center [1449, 99] width 57 height 33
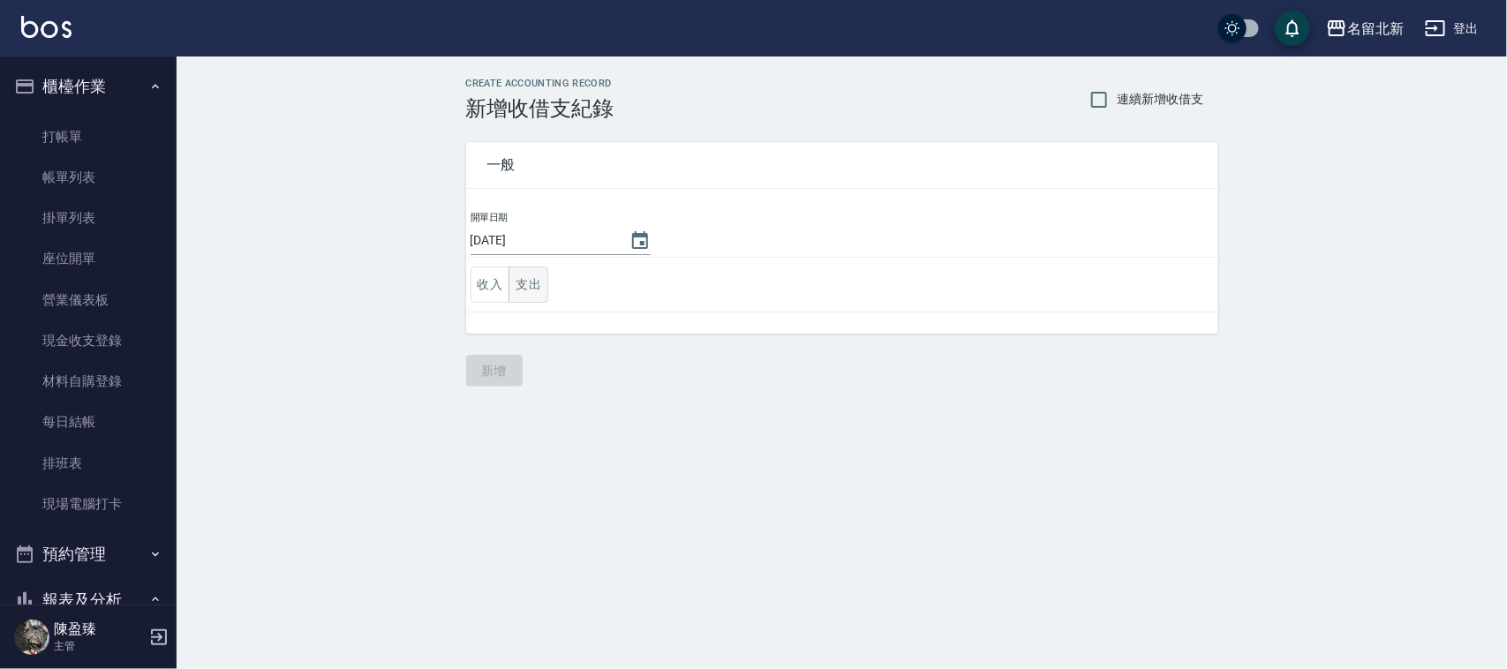
click at [537, 276] on button "支出" at bounding box center [529, 285] width 40 height 36
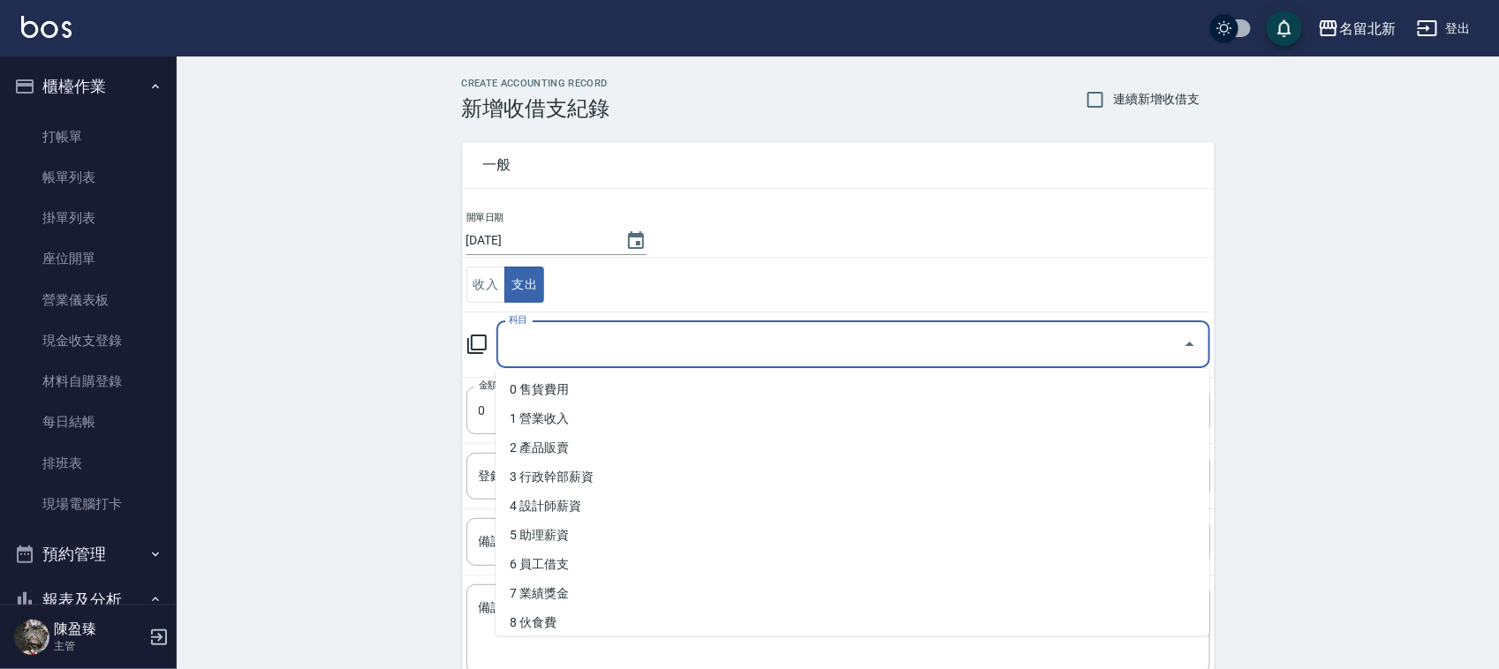
click at [594, 332] on input "科目" at bounding box center [839, 344] width 671 height 31
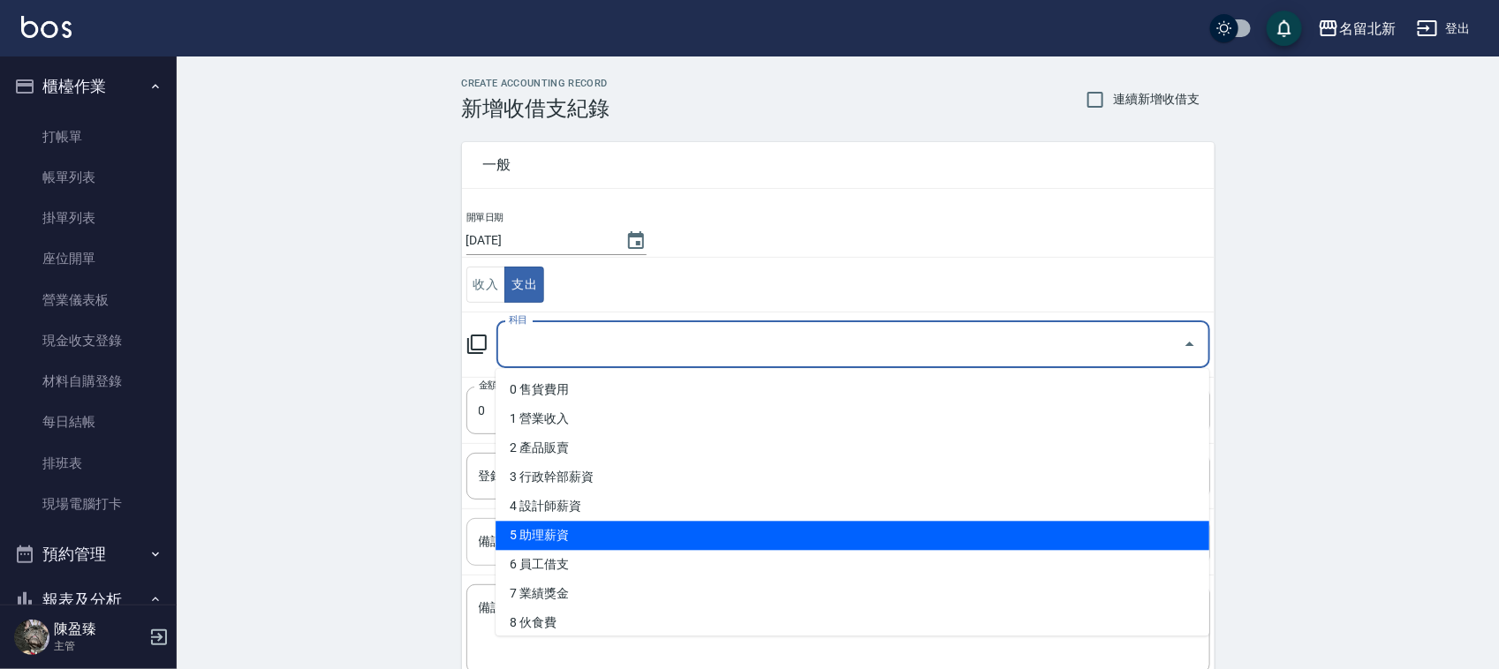
click at [561, 530] on li "5 助理薪資" at bounding box center [852, 536] width 714 height 29
type input "5 助理薪資"
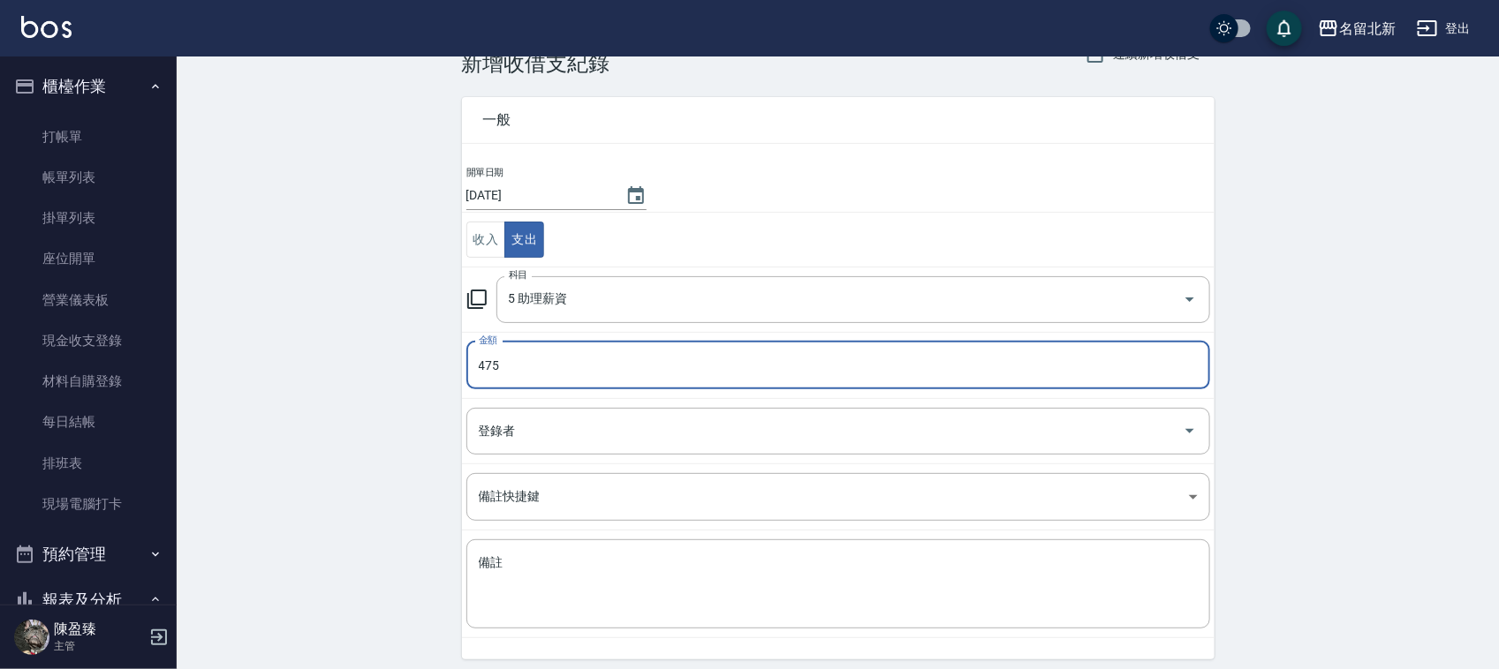
scroll to position [111, 0]
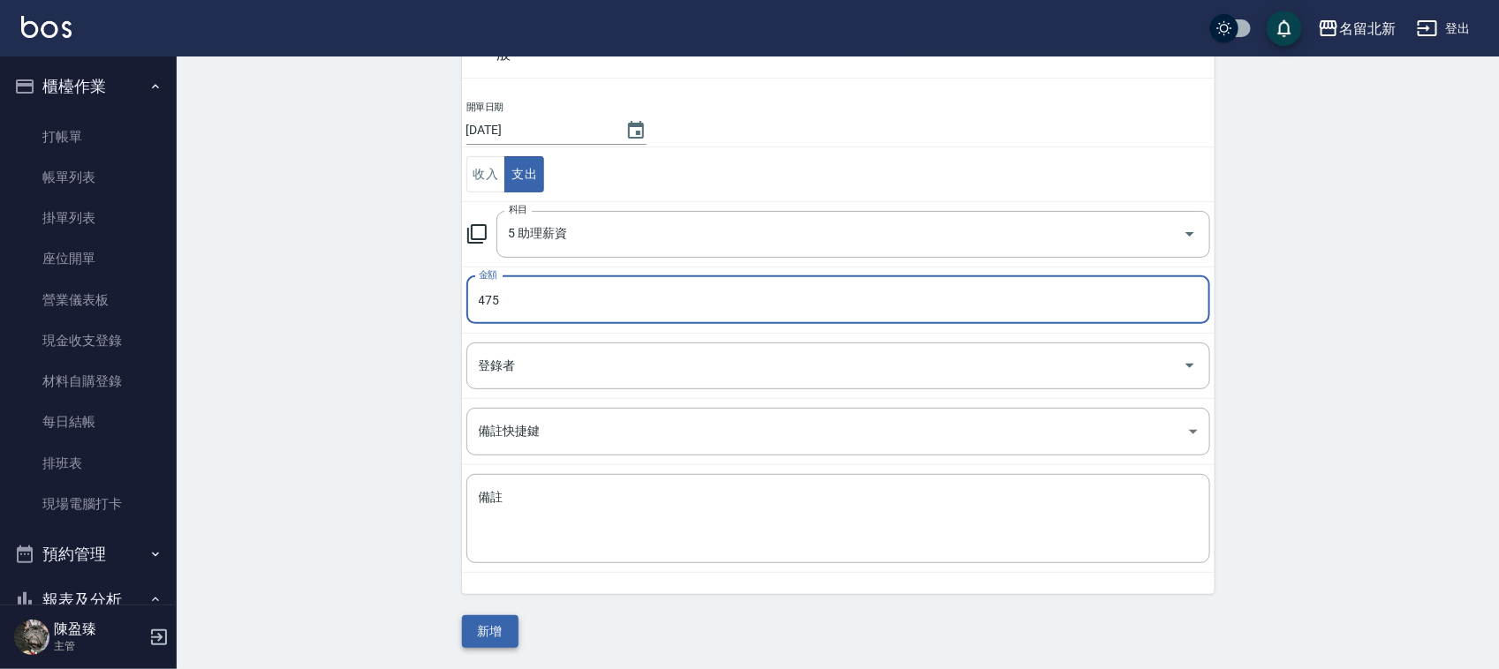
type input "475"
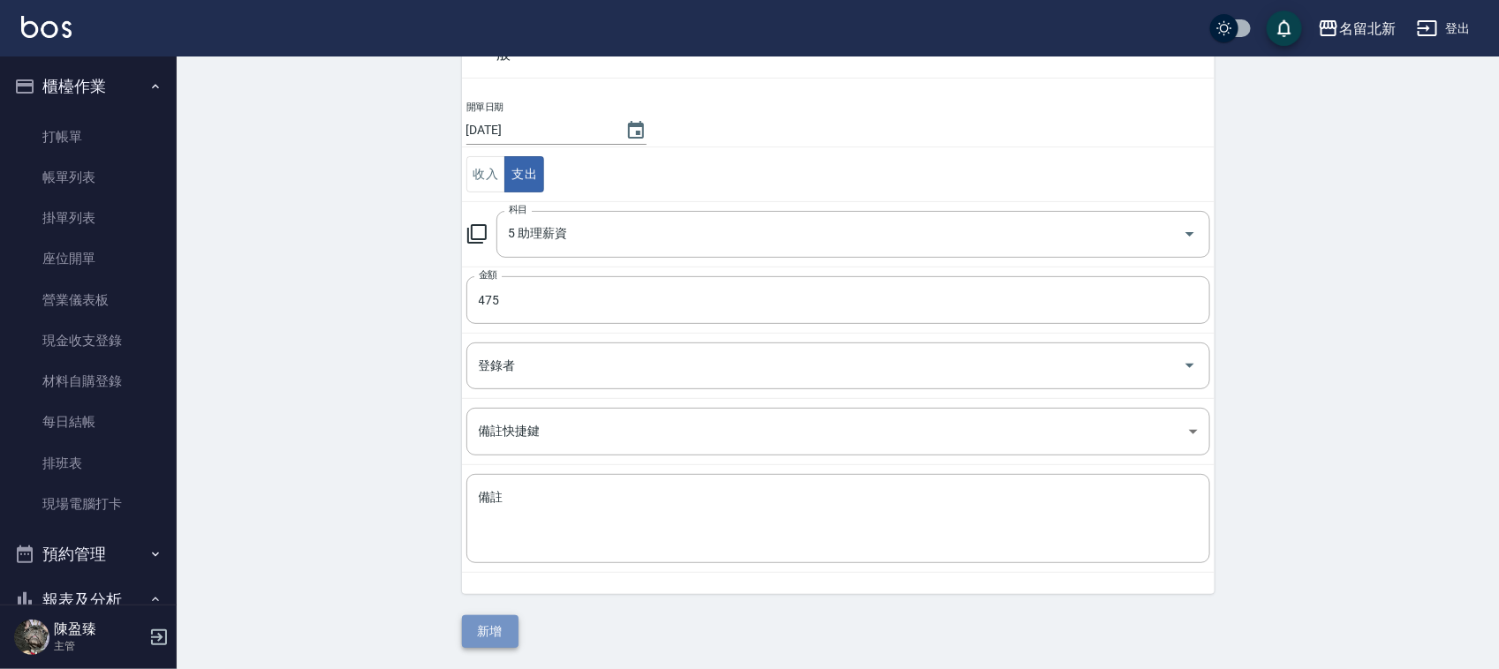
click at [501, 637] on button "新增" at bounding box center [490, 632] width 57 height 33
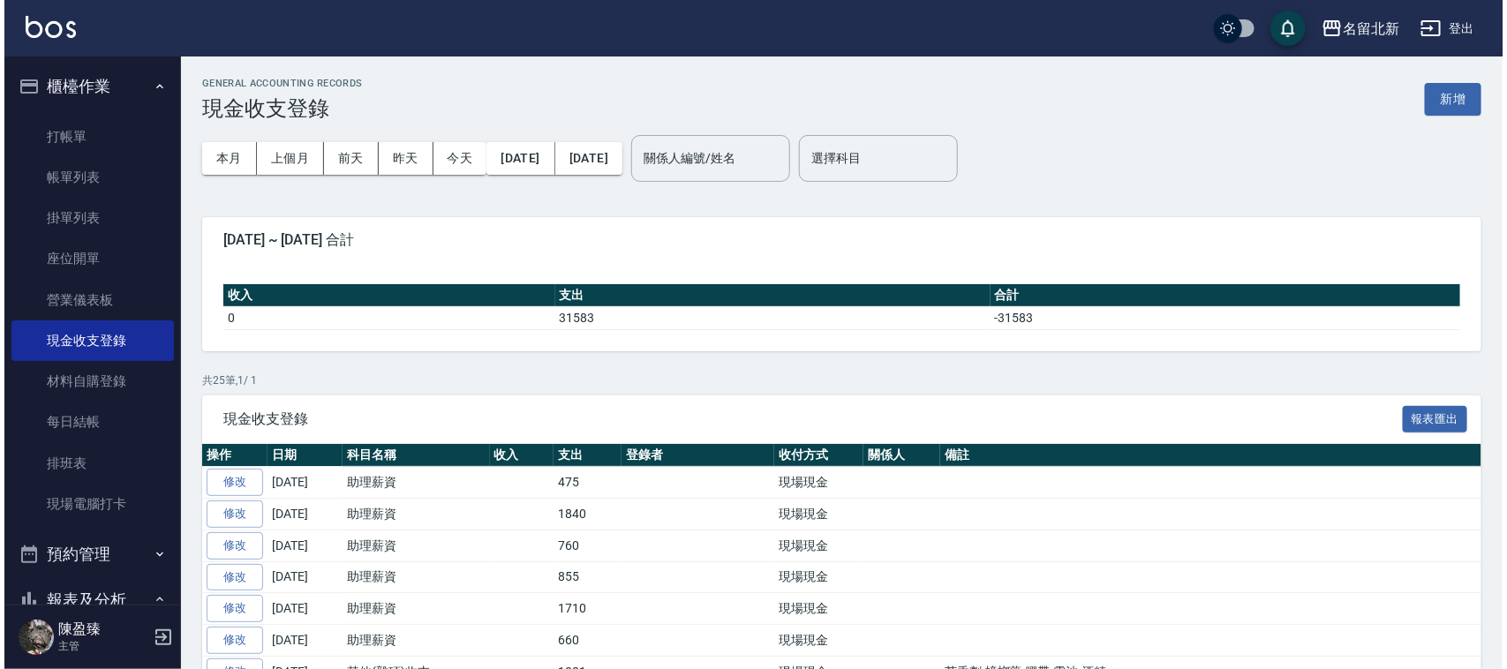
scroll to position [442, 0]
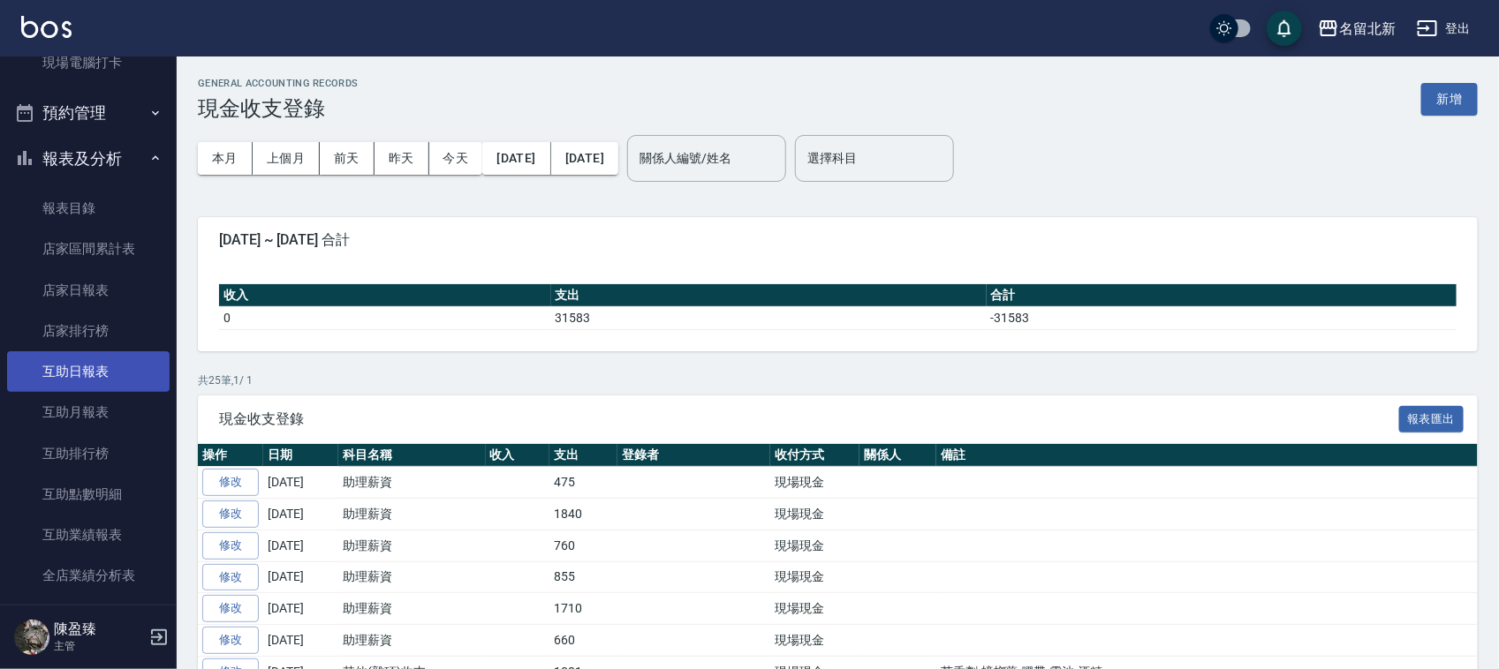
click at [95, 372] on link "互助日報表" at bounding box center [88, 371] width 162 height 41
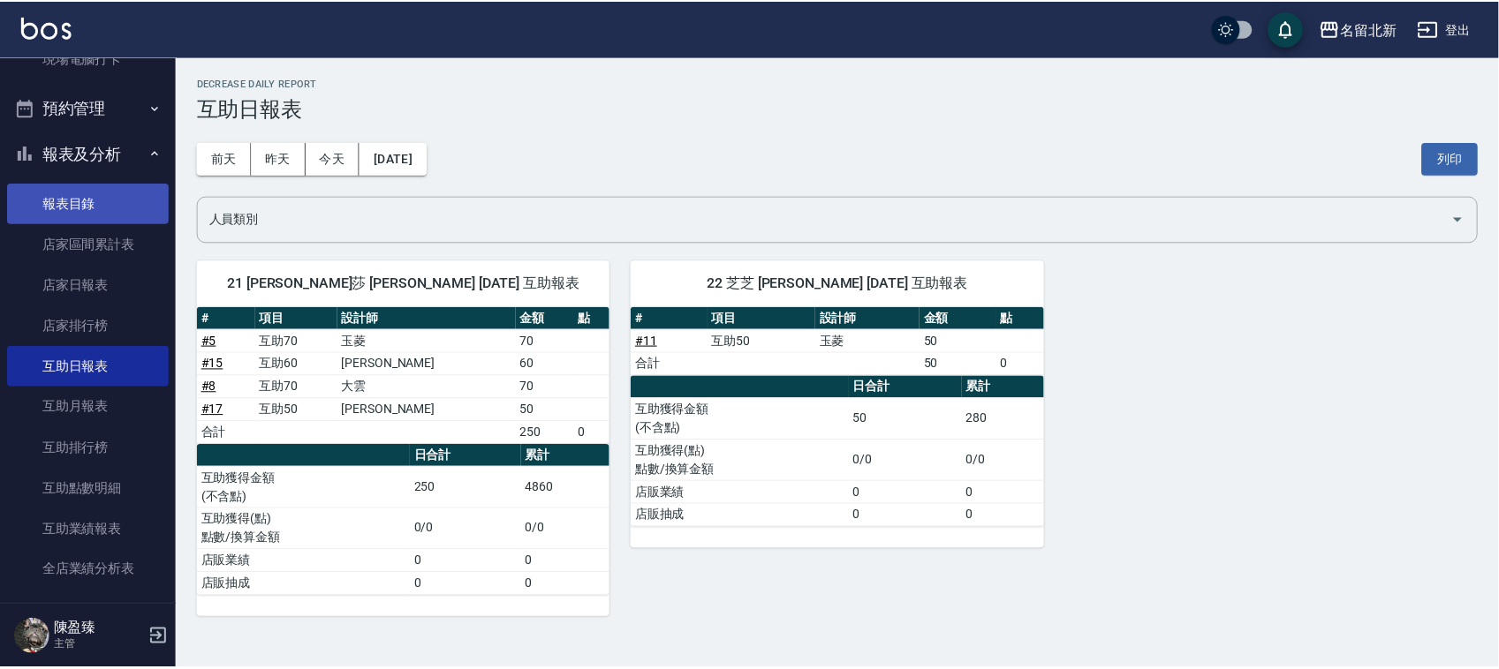
scroll to position [331, 0]
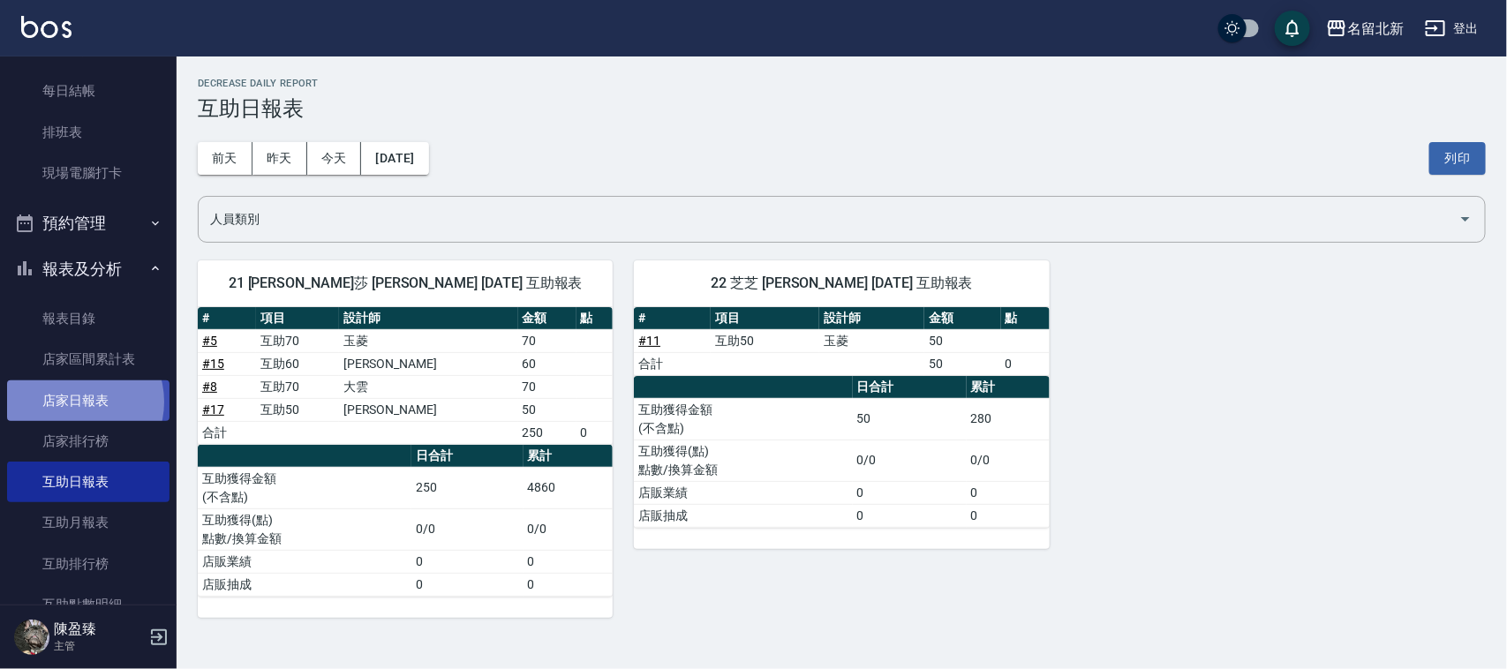
click at [77, 402] on link "店家日報表" at bounding box center [88, 401] width 162 height 41
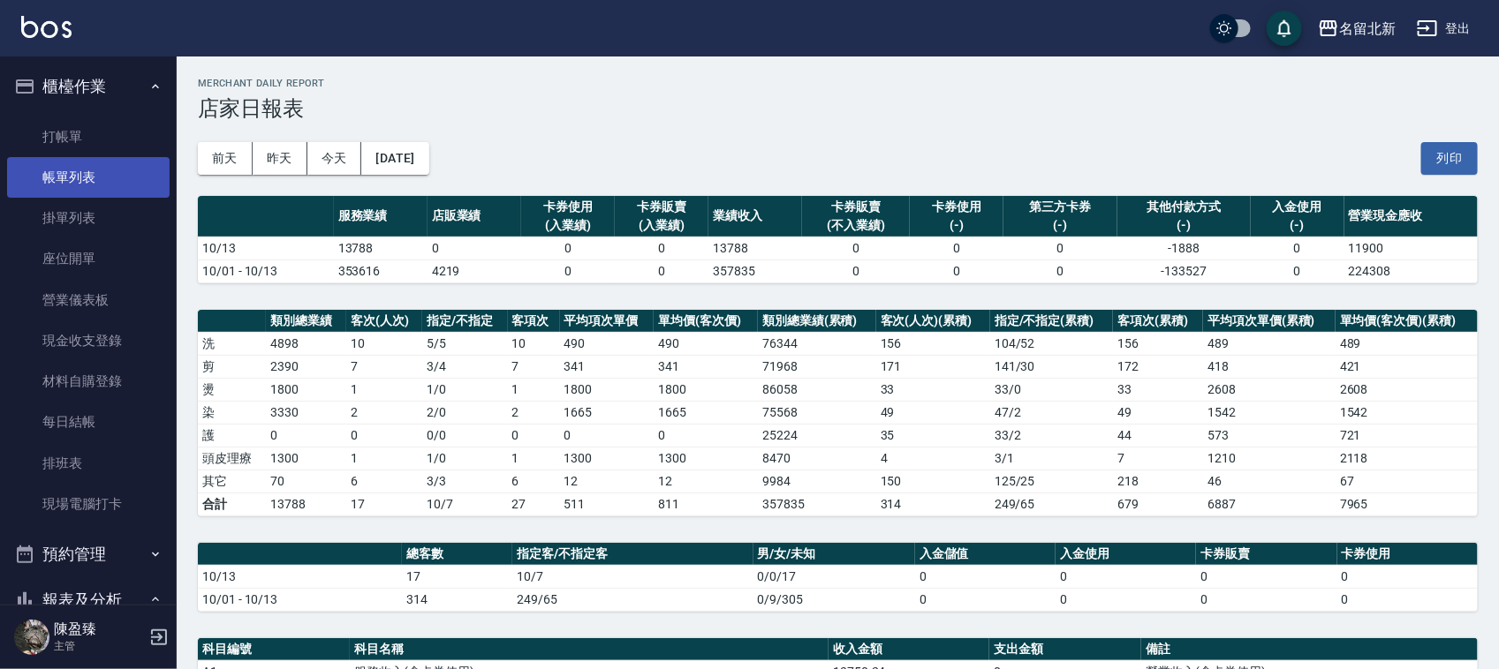
click at [66, 187] on link "帳單列表" at bounding box center [88, 177] width 162 height 41
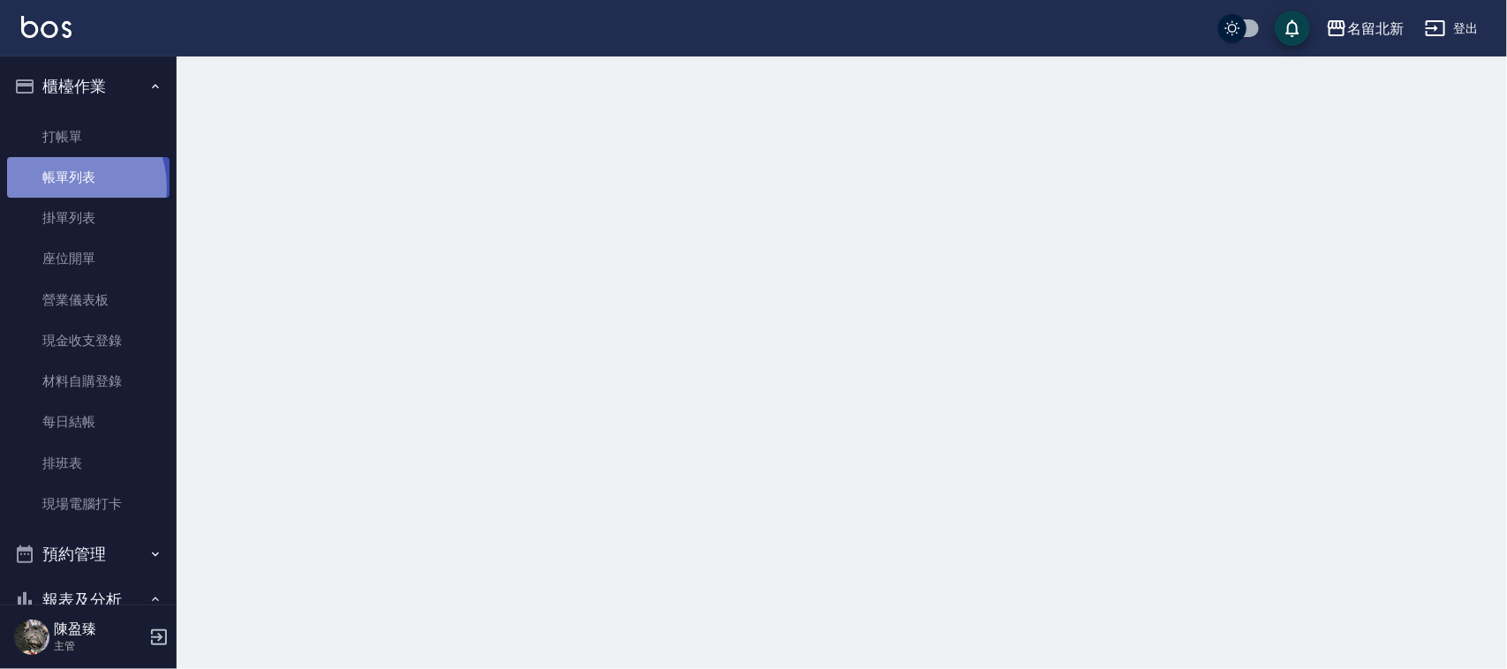
click at [68, 187] on link "帳單列表" at bounding box center [88, 177] width 162 height 41
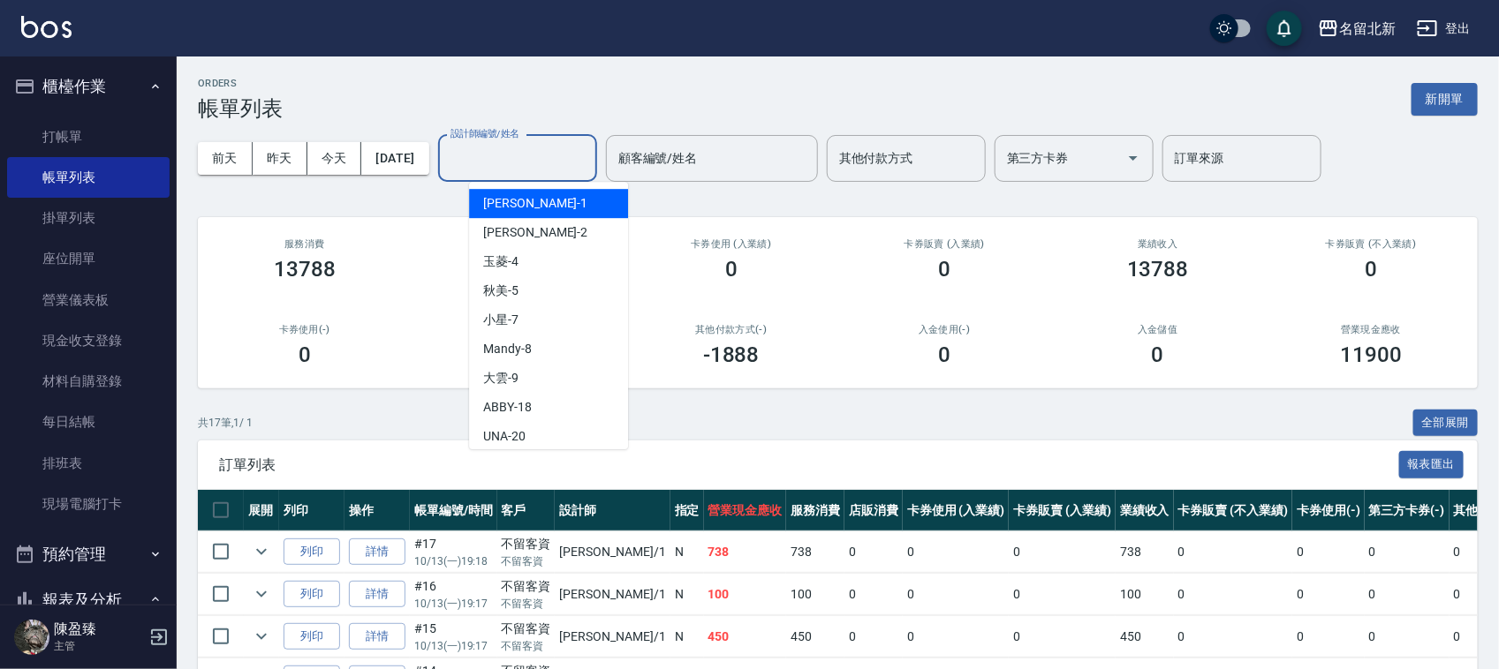
click at [567, 166] on input "設計師編號/姓名" at bounding box center [517, 158] width 143 height 31
type input "9"
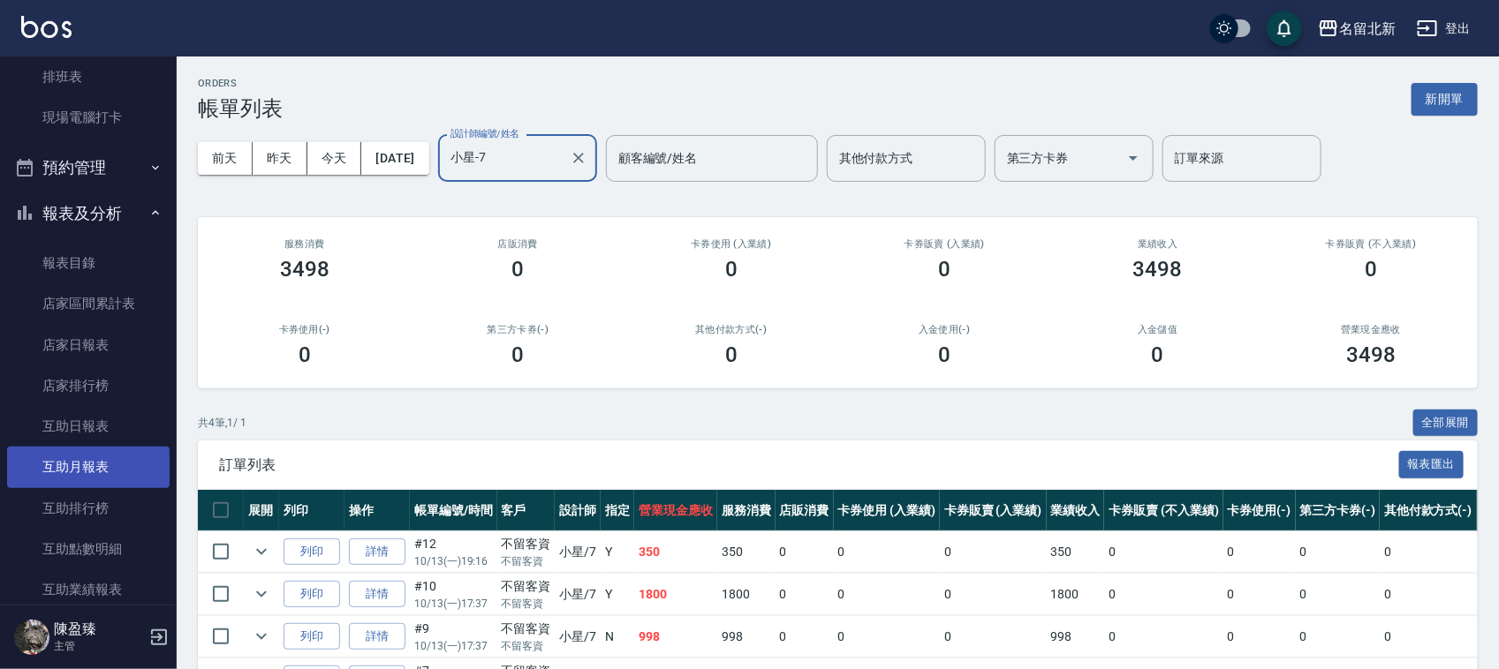
scroll to position [442, 0]
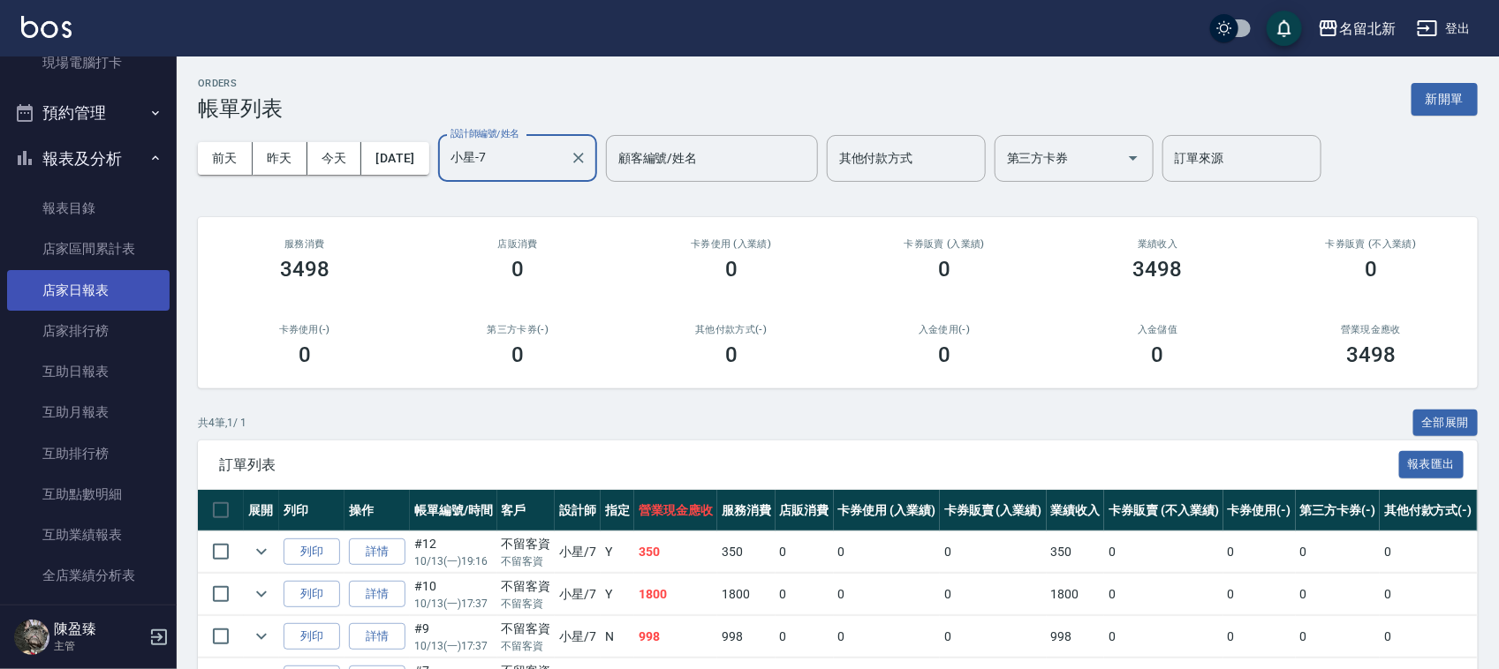
type input "小星-7"
click at [119, 287] on link "店家日報表" at bounding box center [88, 290] width 162 height 41
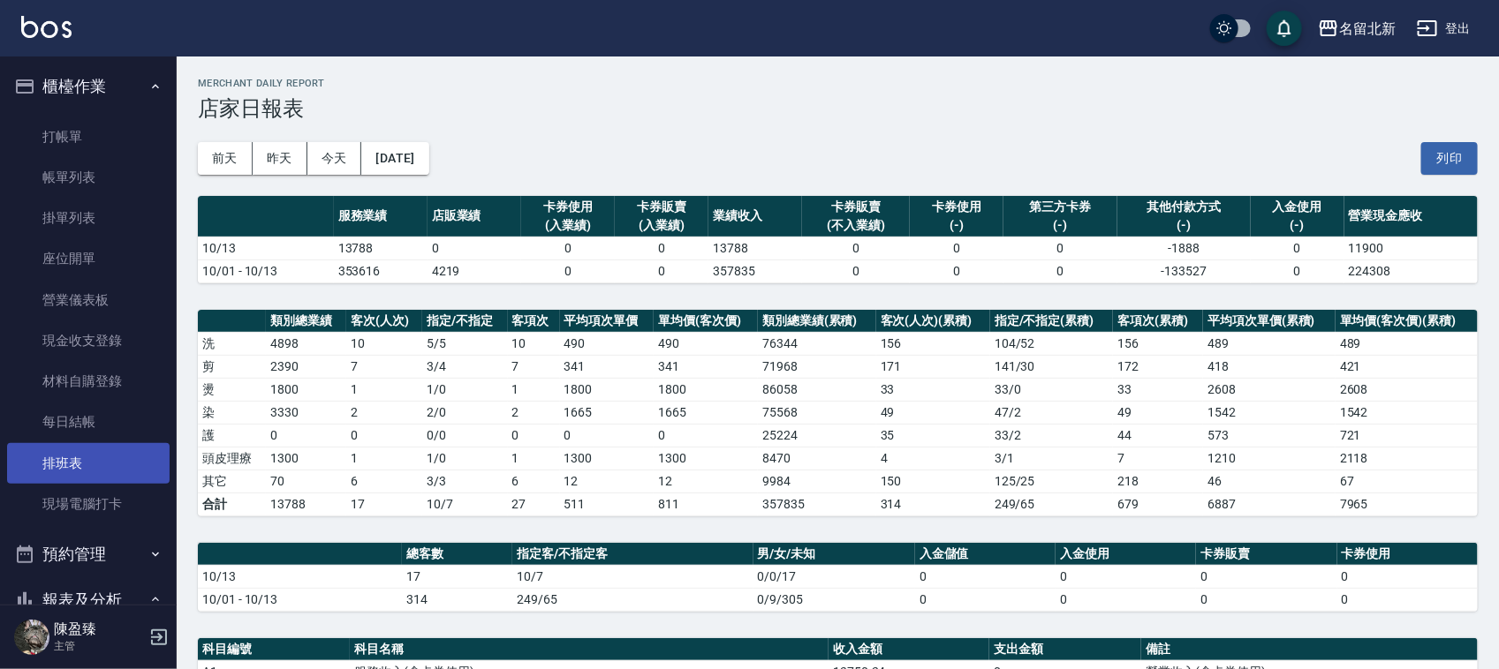
click at [88, 472] on link "排班表" at bounding box center [88, 463] width 162 height 41
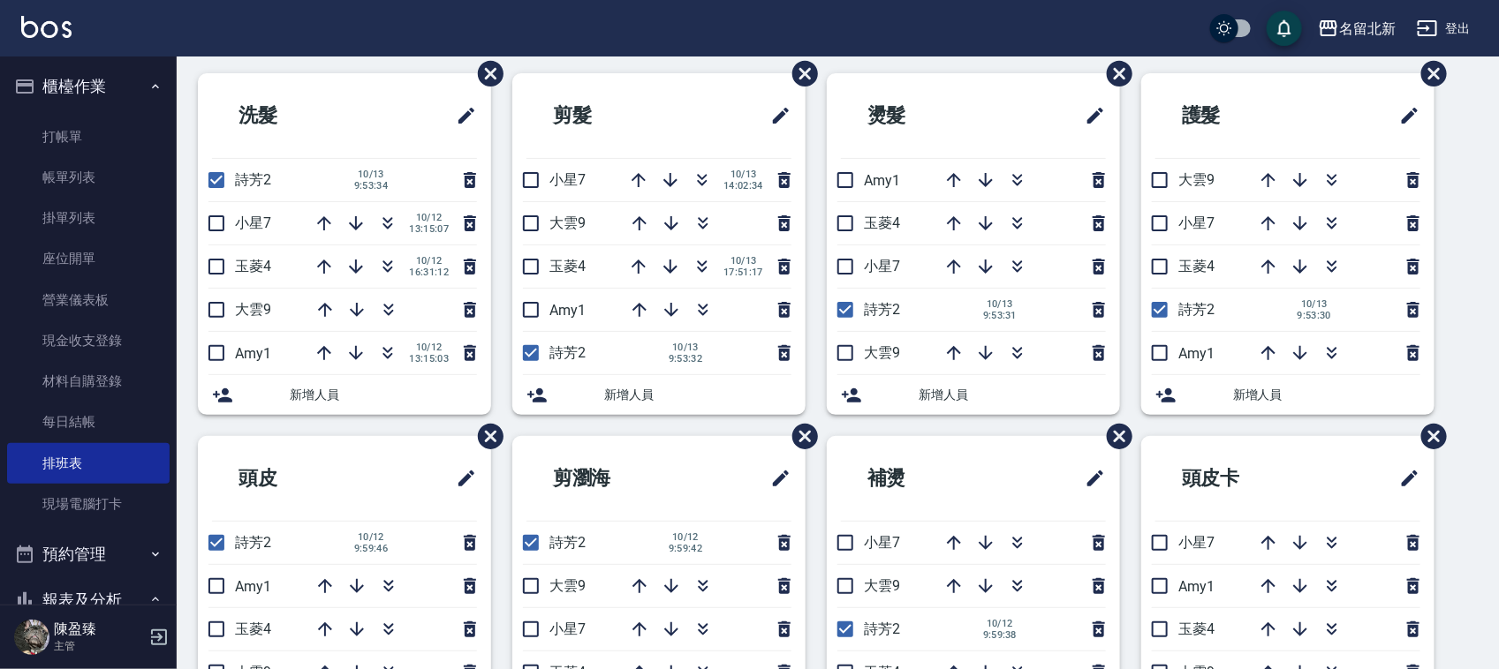
scroll to position [91, 0]
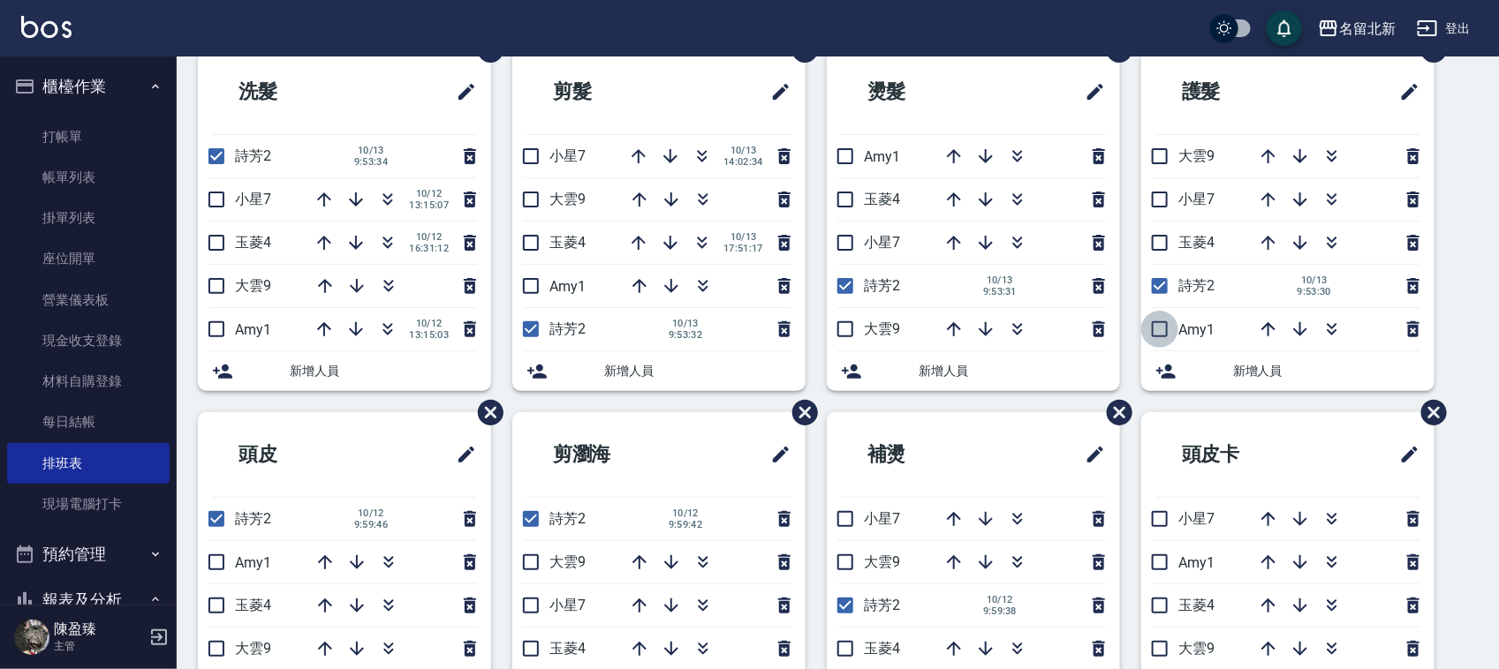
click at [1159, 331] on input "checkbox" at bounding box center [1159, 329] width 37 height 37
checkbox input "true"
click at [845, 155] on input "checkbox" at bounding box center [845, 156] width 37 height 37
checkbox input "true"
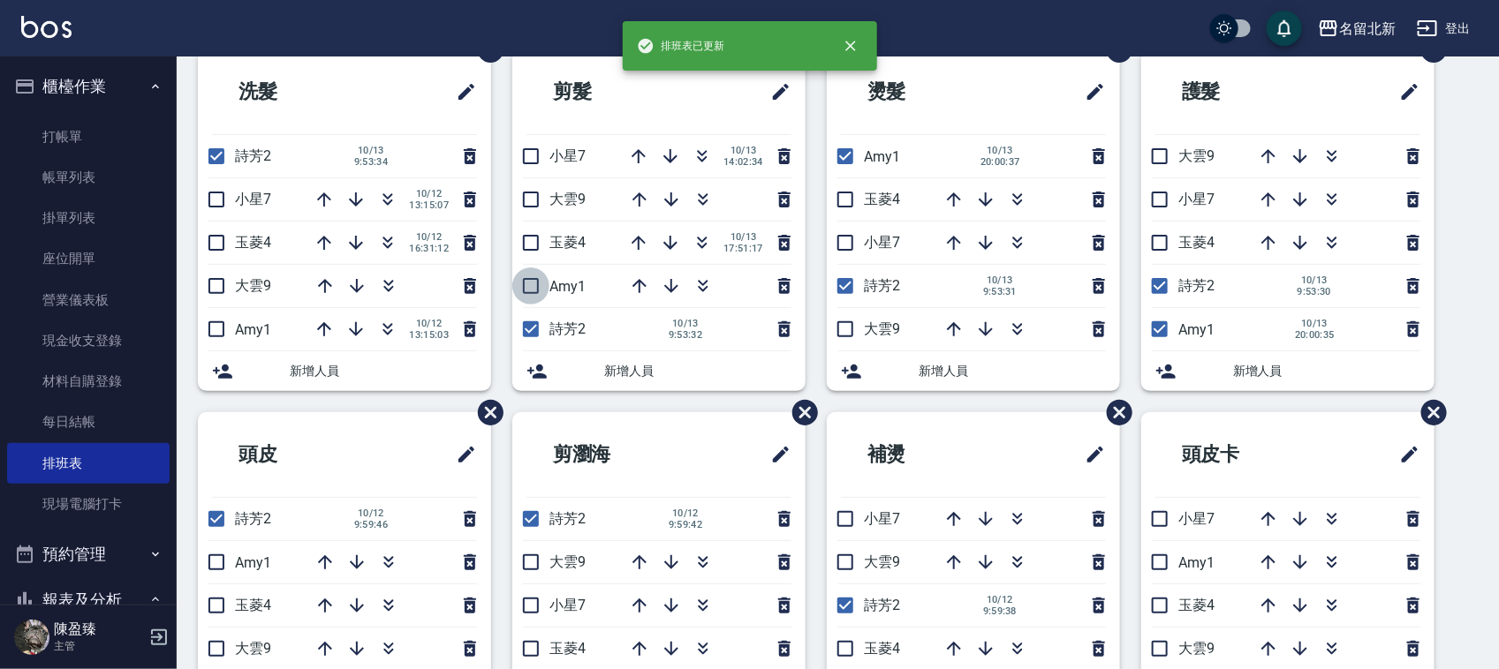
click at [527, 293] on input "checkbox" at bounding box center [530, 286] width 37 height 37
checkbox input "true"
drag, startPoint x: 222, startPoint y: 336, endPoint x: 230, endPoint y: 394, distance: 57.9
click at [222, 336] on input "checkbox" at bounding box center [216, 329] width 37 height 37
checkbox input "true"
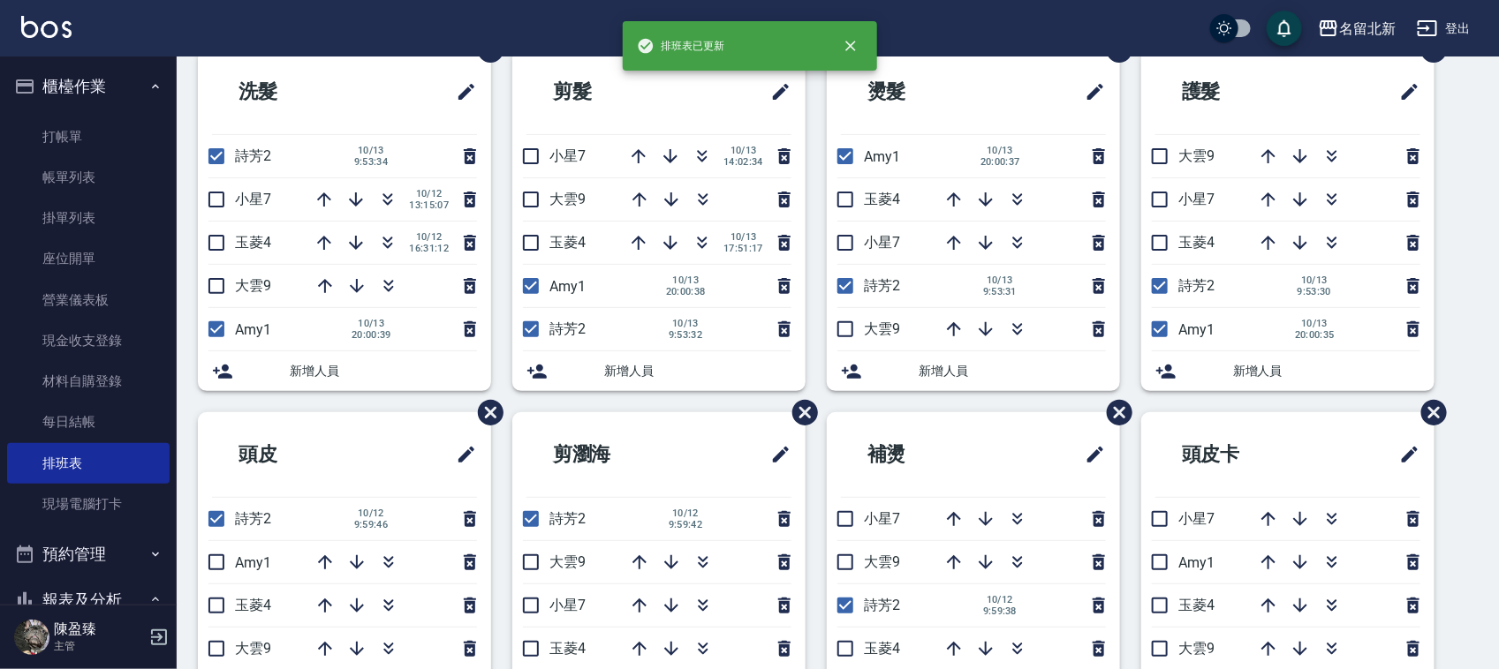
scroll to position [201, 0]
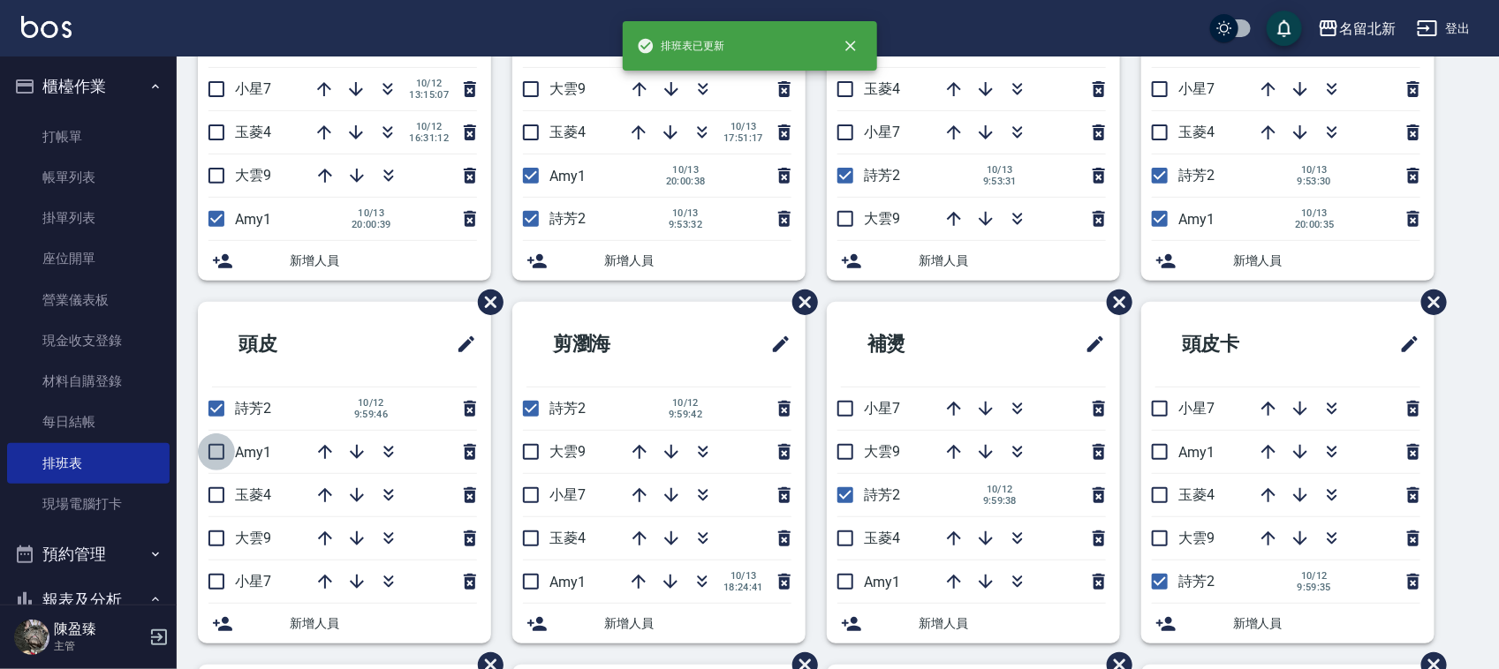
click at [213, 447] on input "checkbox" at bounding box center [216, 452] width 37 height 37
checkbox input "true"
click at [523, 585] on input "checkbox" at bounding box center [530, 581] width 37 height 37
checkbox input "true"
drag, startPoint x: 848, startPoint y: 576, endPoint x: 872, endPoint y: 570, distance: 25.5
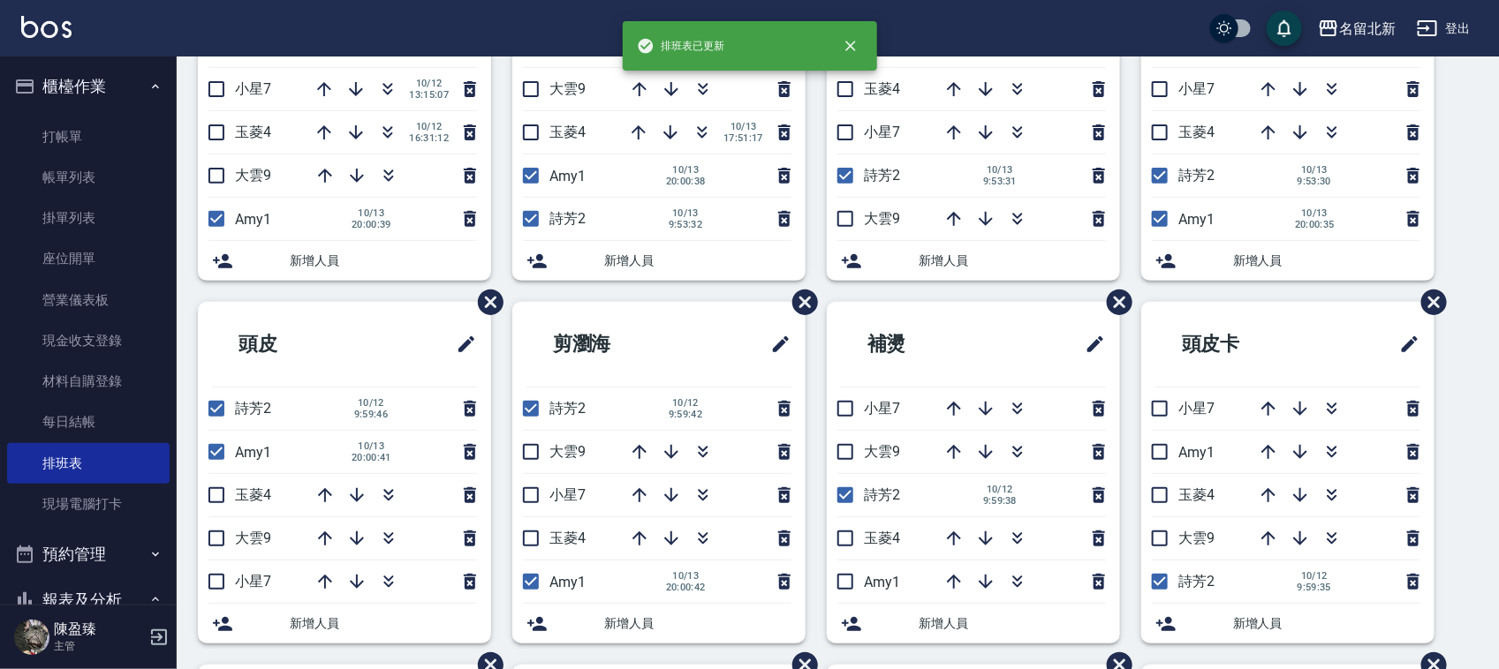
click at [848, 575] on input "checkbox" at bounding box center [845, 581] width 37 height 37
checkbox input "true"
click at [1157, 457] on input "checkbox" at bounding box center [1159, 452] width 37 height 37
checkbox input "true"
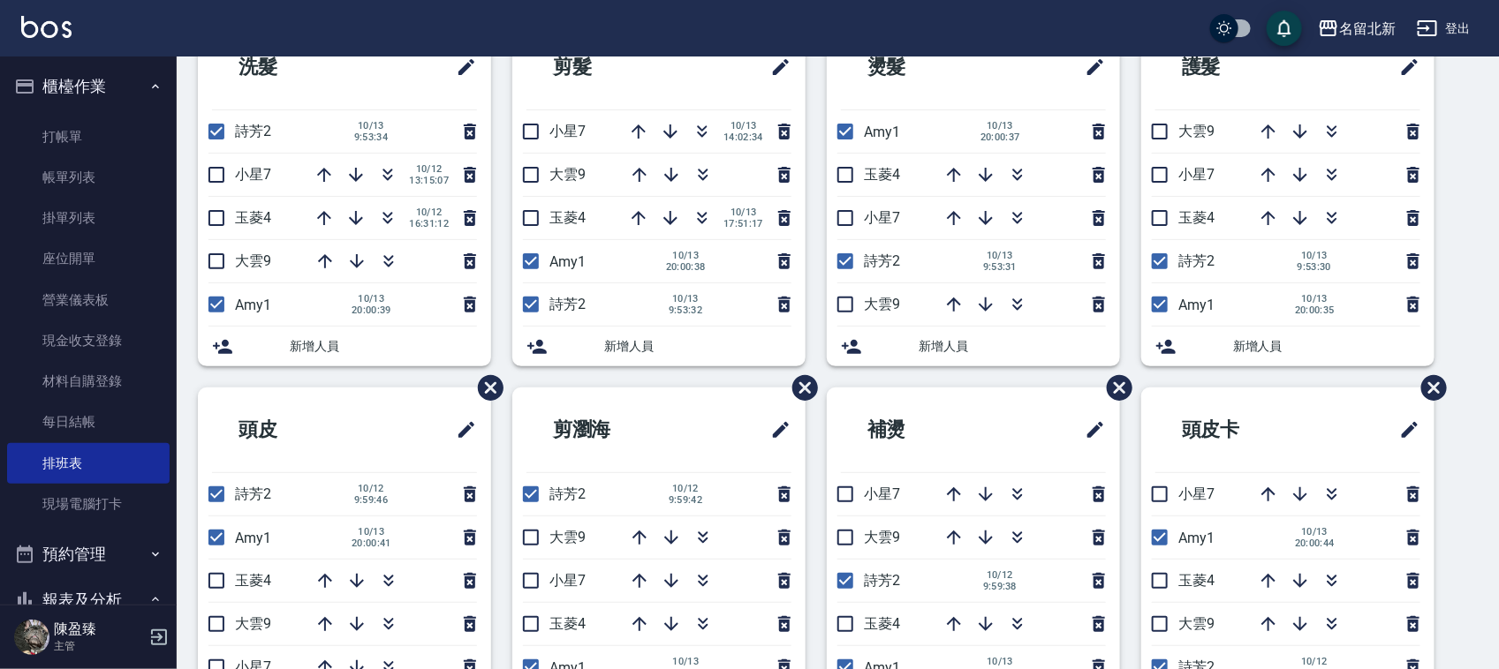
scroll to position [117, 0]
click at [1473, 164] on div "洗髮 詩芳2 [DATE] 9:53:34 小星7 [DATE] 13:15:07 玉菱4 [DATE] 16:31:12 大雲9 Amy1 [DATE] 2…" at bounding box center [827, 681] width 1301 height 1317
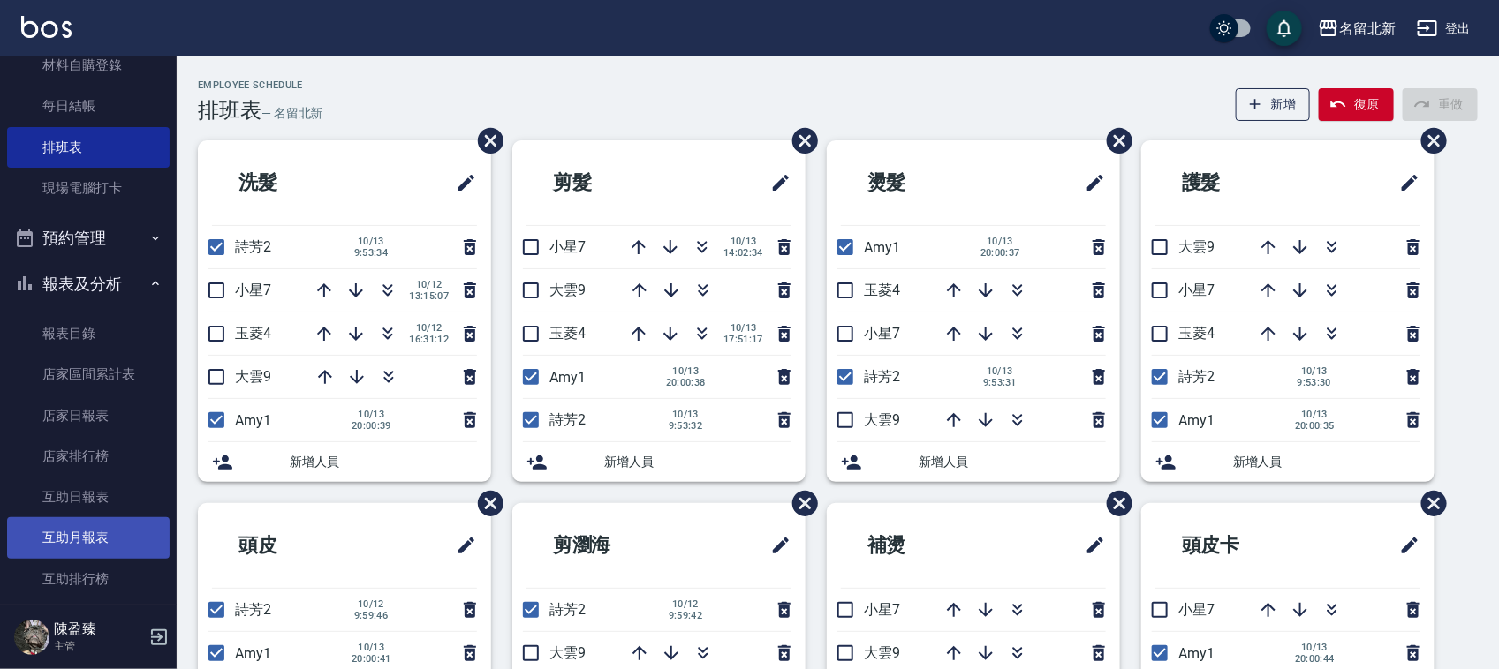
scroll to position [331, 0]
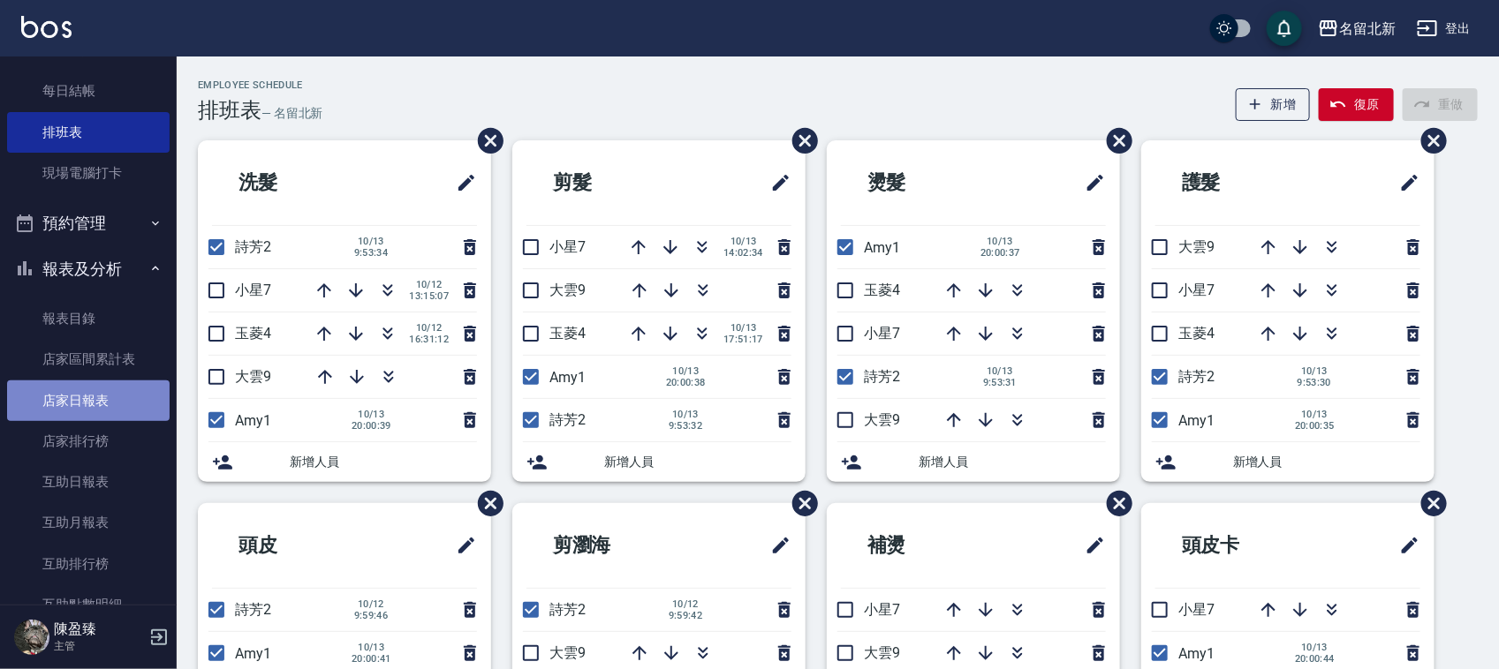
click at [107, 397] on link "店家日報表" at bounding box center [88, 401] width 162 height 41
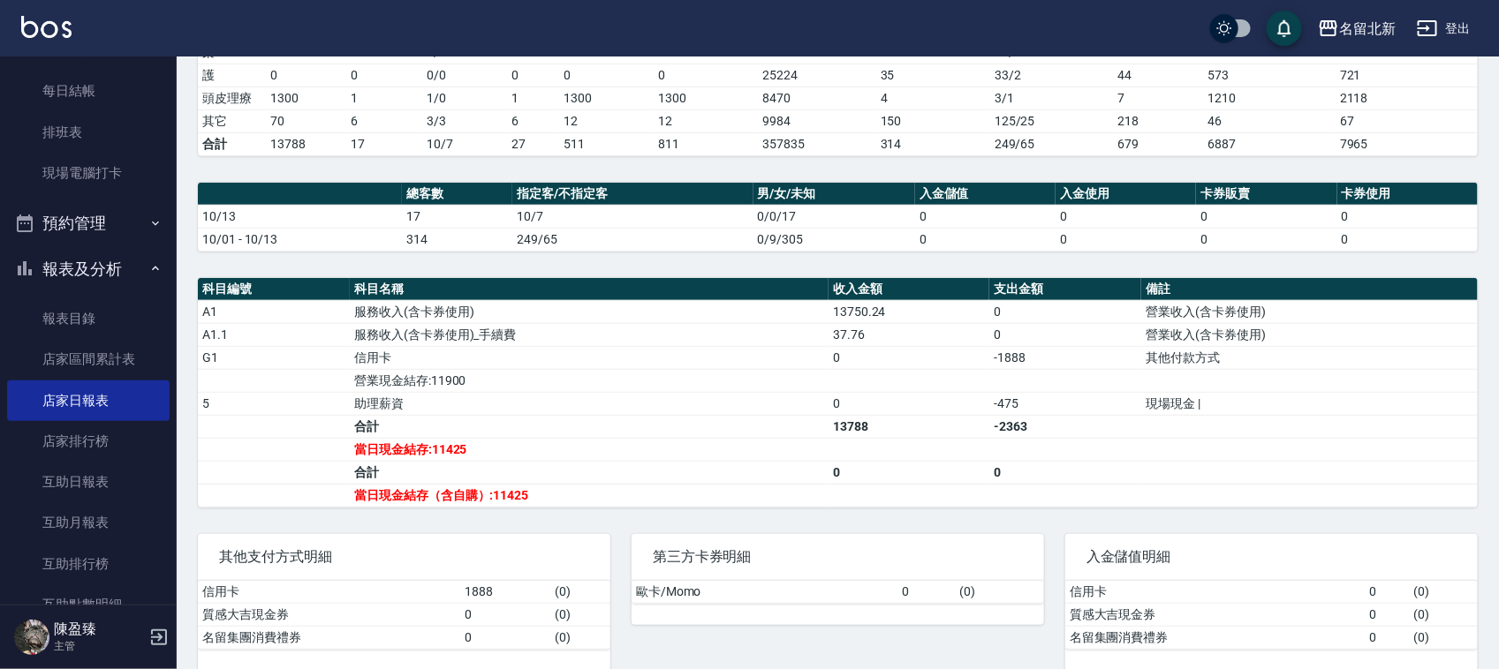
scroll to position [387, 0]
